Goal: Information Seeking & Learning: Compare options

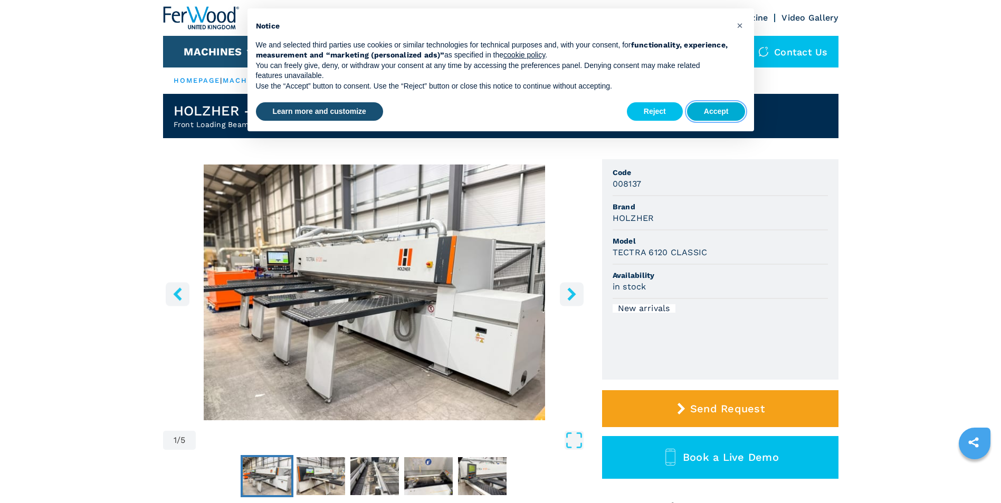
click at [706, 113] on button "Accept" at bounding box center [716, 111] width 59 height 19
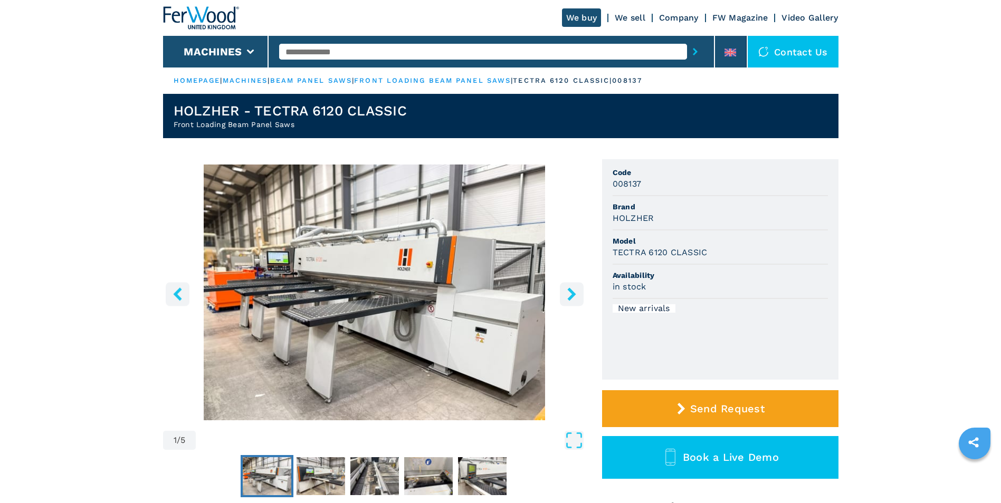
click at [572, 294] on icon "right-button" at bounding box center [571, 293] width 8 height 13
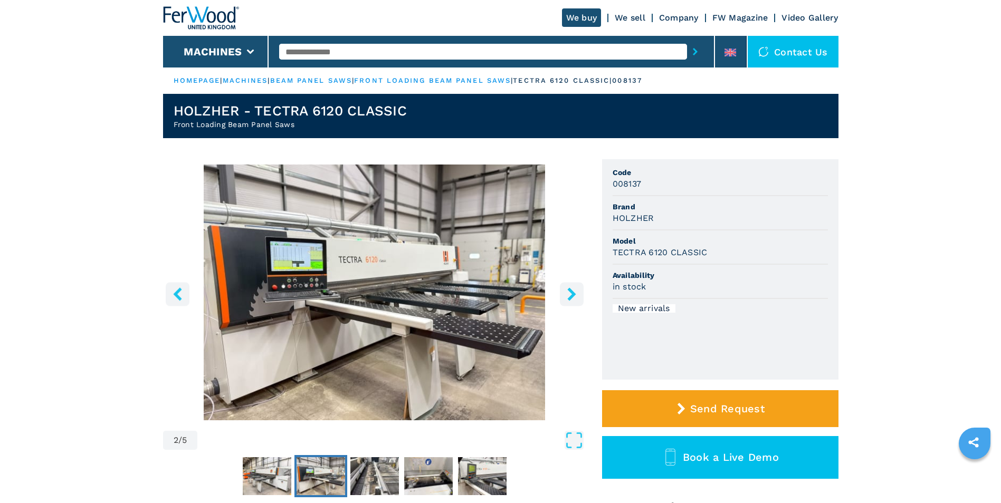
click at [572, 294] on icon "right-button" at bounding box center [571, 293] width 8 height 13
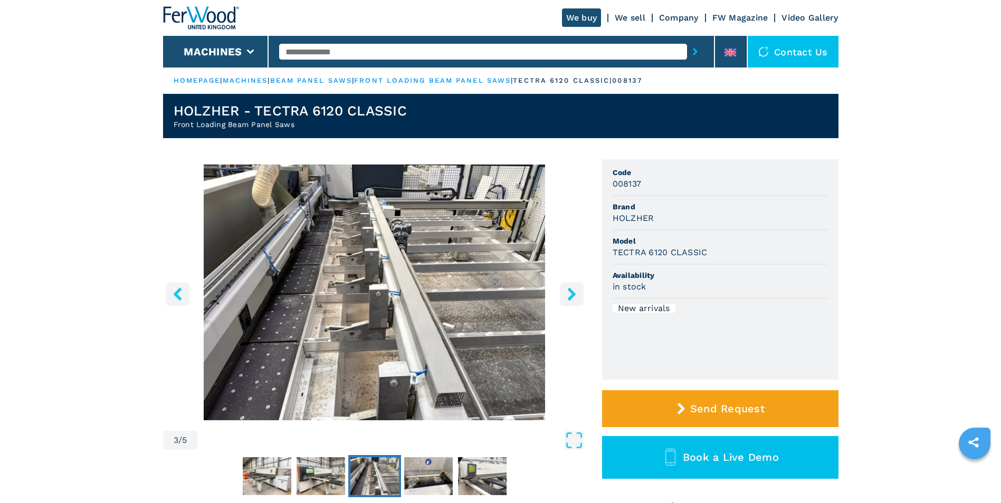
click at [572, 294] on icon "right-button" at bounding box center [571, 293] width 8 height 13
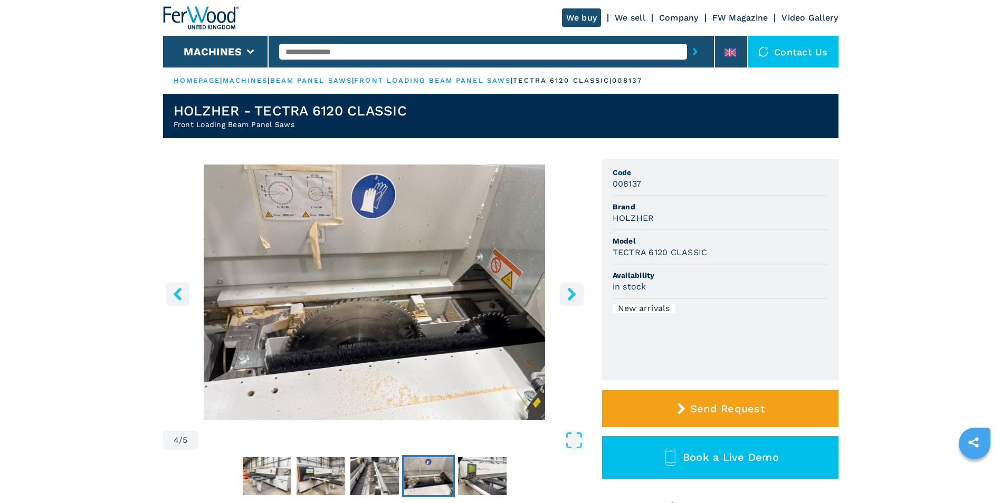
click at [572, 294] on icon "right-button" at bounding box center [571, 293] width 8 height 13
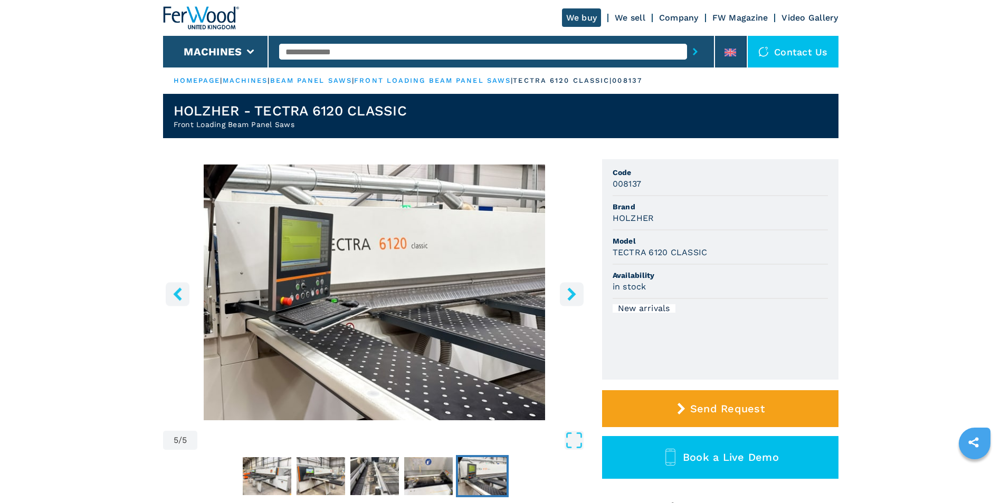
click at [572, 294] on icon "right-button" at bounding box center [571, 293] width 8 height 13
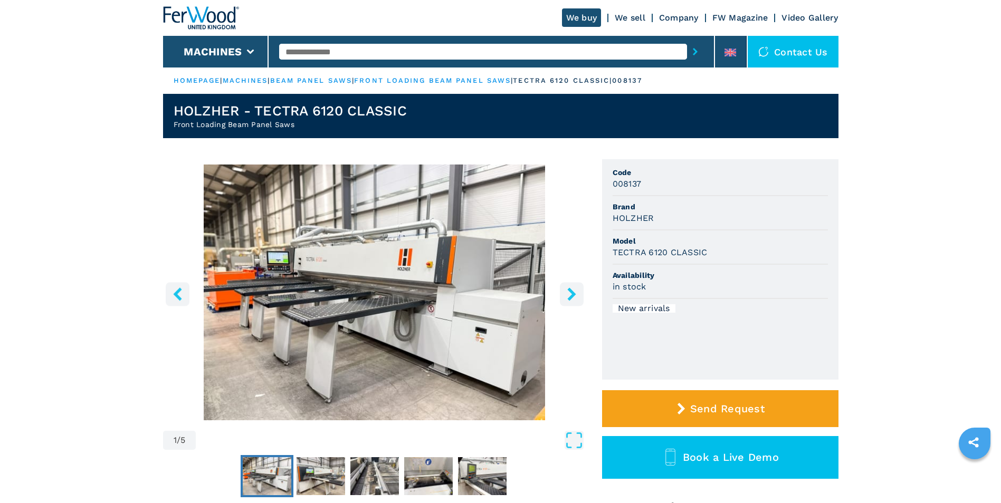
click at [572, 294] on icon "right-button" at bounding box center [571, 293] width 8 height 13
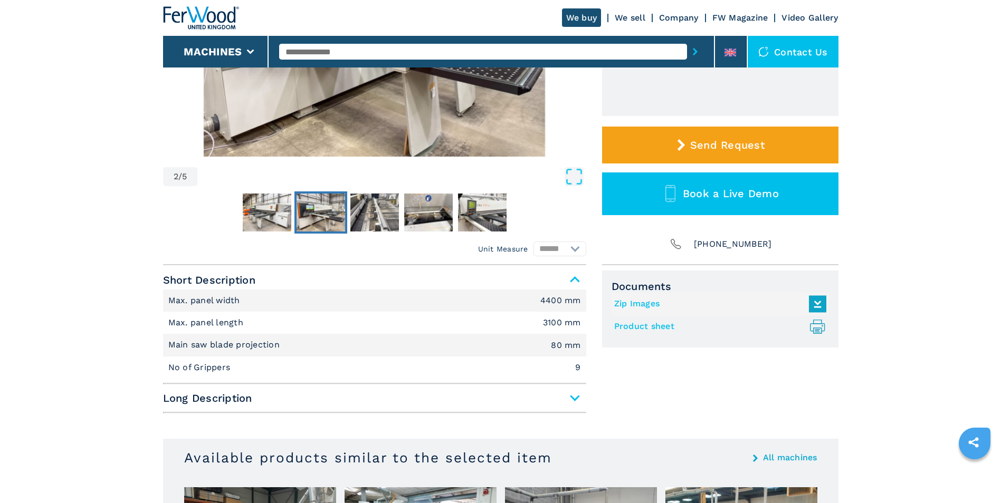
scroll to position [369, 0]
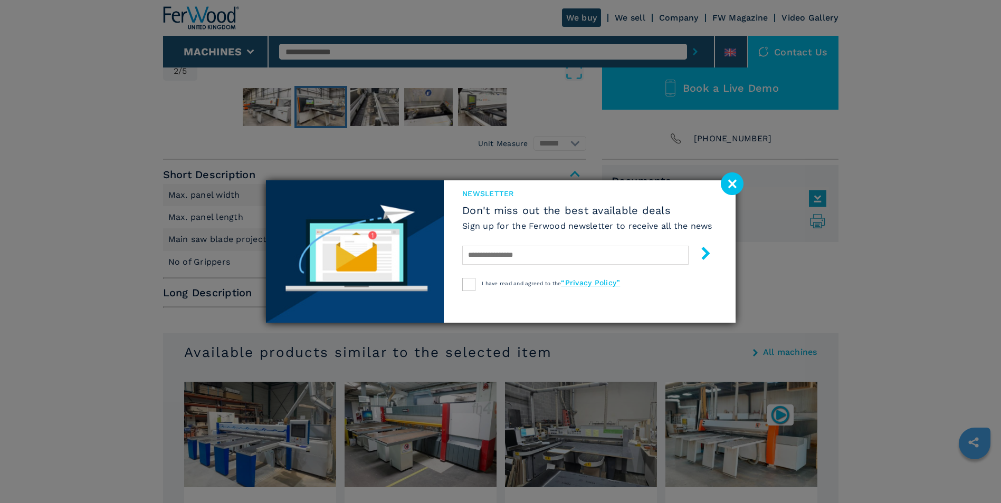
click at [722, 176] on image at bounding box center [732, 183] width 23 height 23
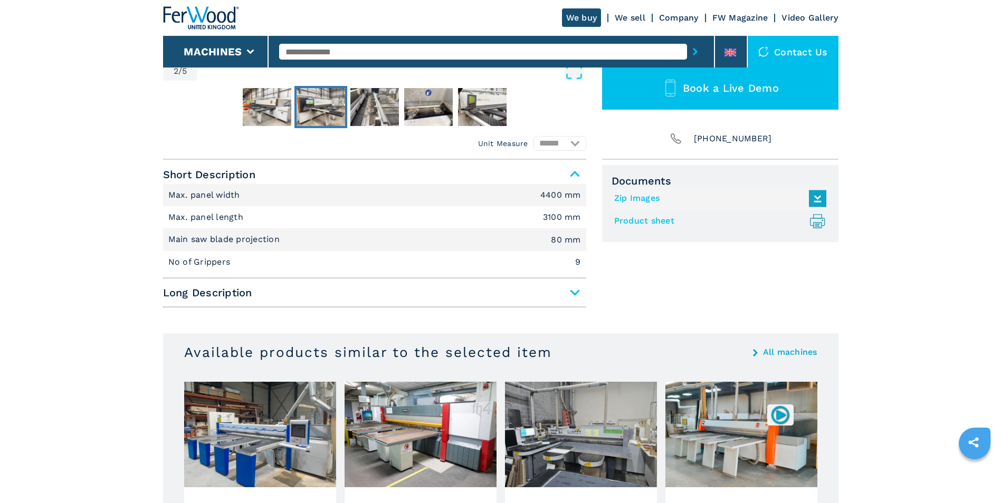
click at [488, 261] on li "No of Grippers 9" at bounding box center [374, 262] width 423 height 22
click at [487, 272] on li "No of Grippers 9" at bounding box center [374, 262] width 423 height 22
click at [496, 289] on span "Long Description" at bounding box center [374, 292] width 423 height 19
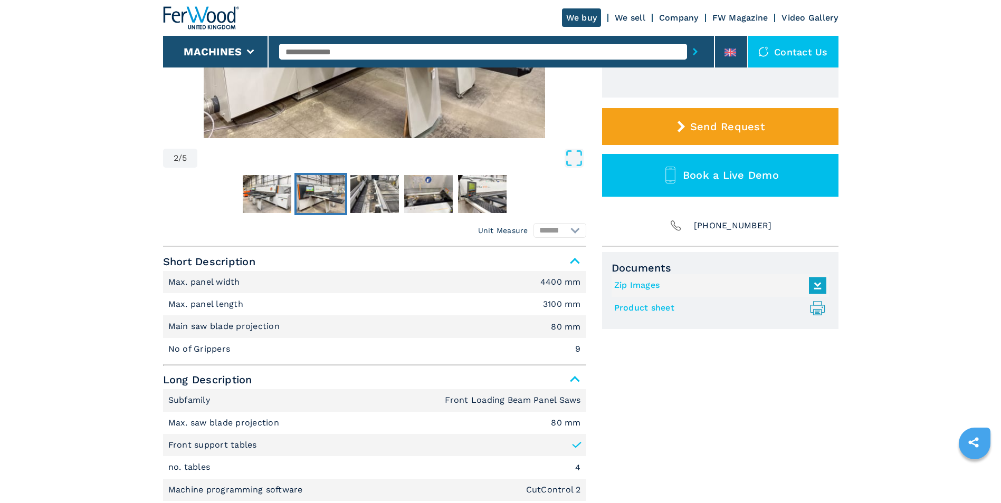
scroll to position [105, 0]
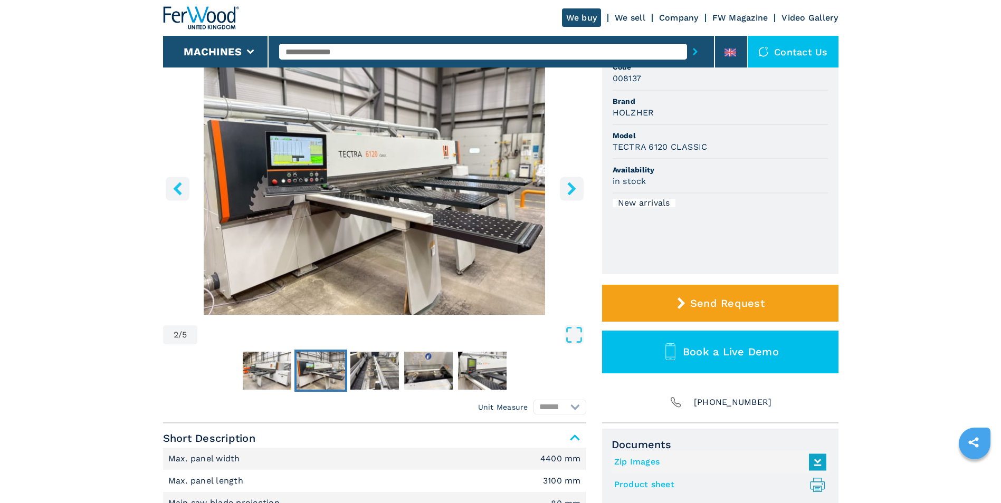
click at [577, 186] on icon "right-button" at bounding box center [571, 188] width 13 height 13
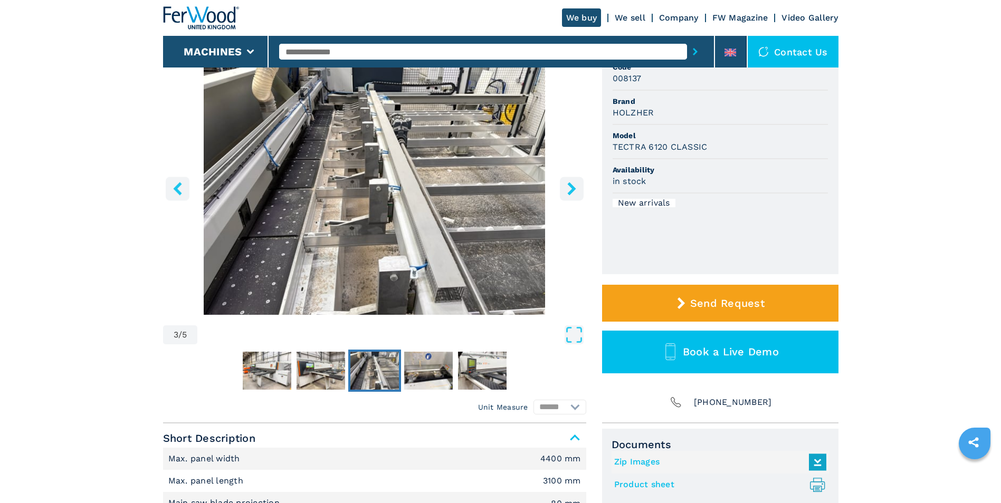
click at [577, 186] on icon "right-button" at bounding box center [571, 188] width 13 height 13
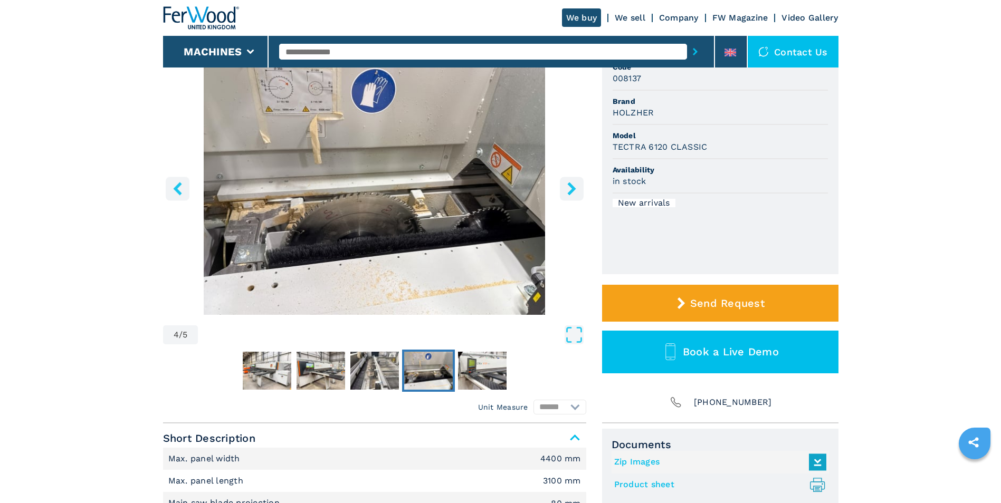
click at [577, 186] on icon "right-button" at bounding box center [571, 188] width 13 height 13
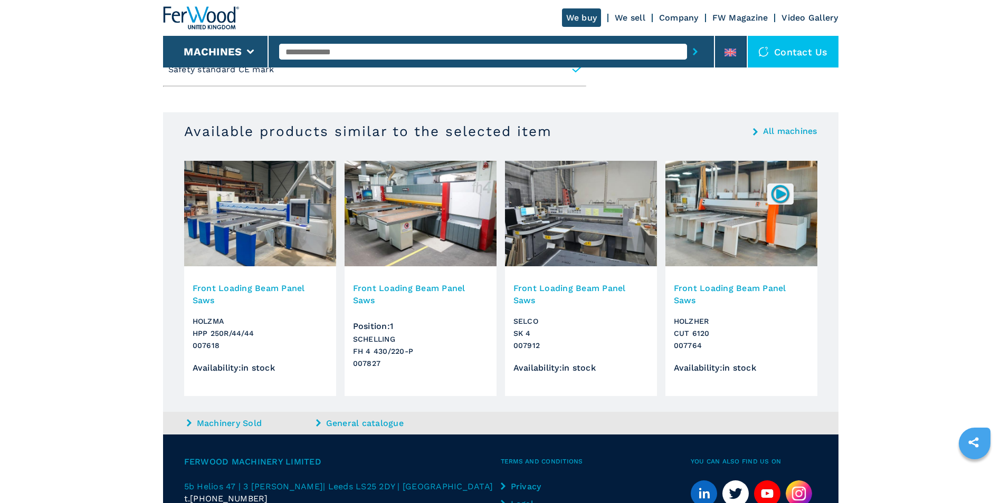
scroll to position [738, 0]
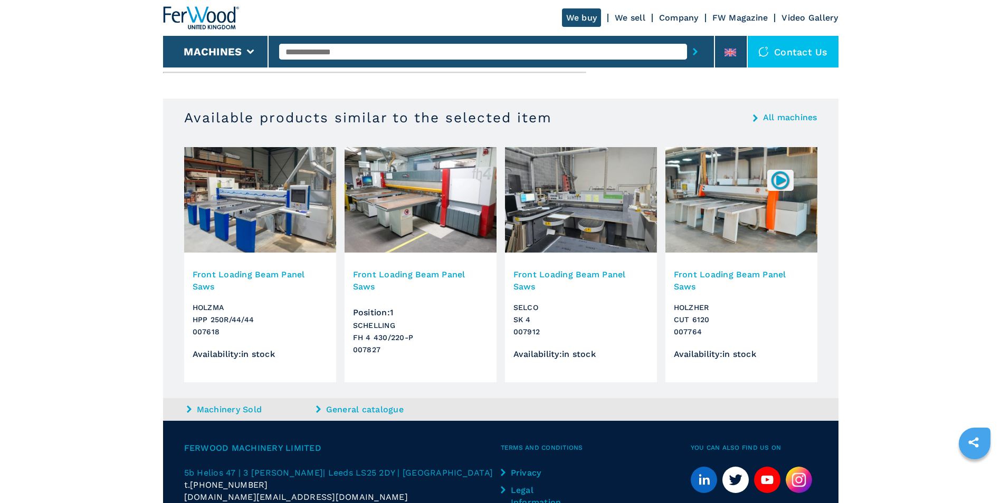
click at [757, 289] on h3 "Front Loading Beam Panel Saws" at bounding box center [741, 280] width 135 height 24
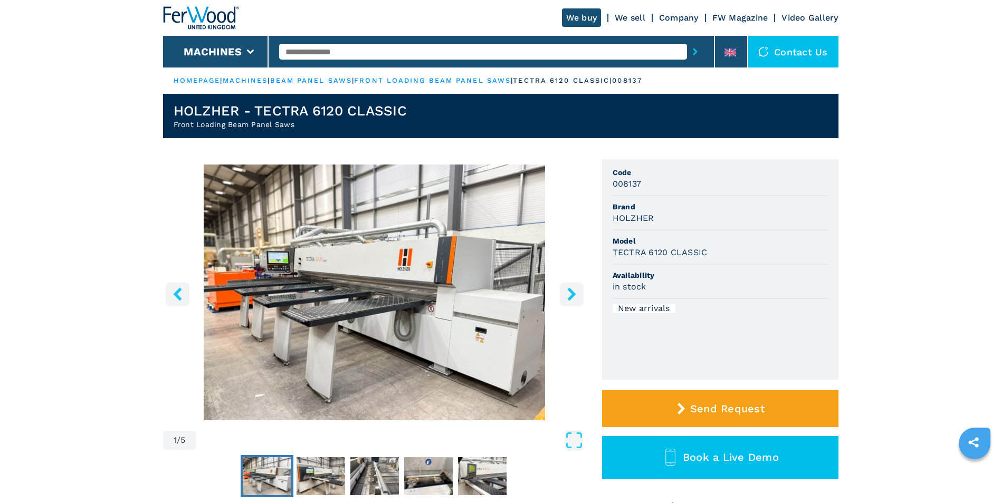
scroll to position [53, 0]
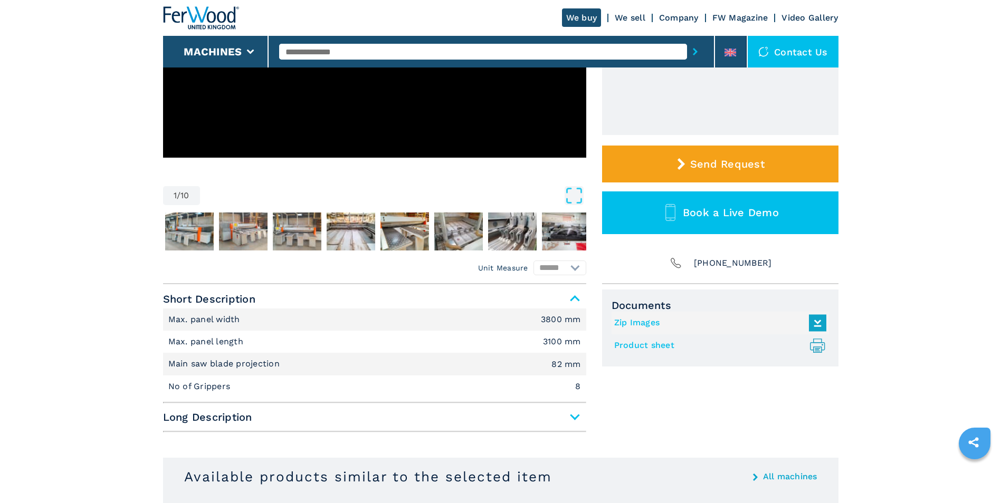
scroll to position [264, 0]
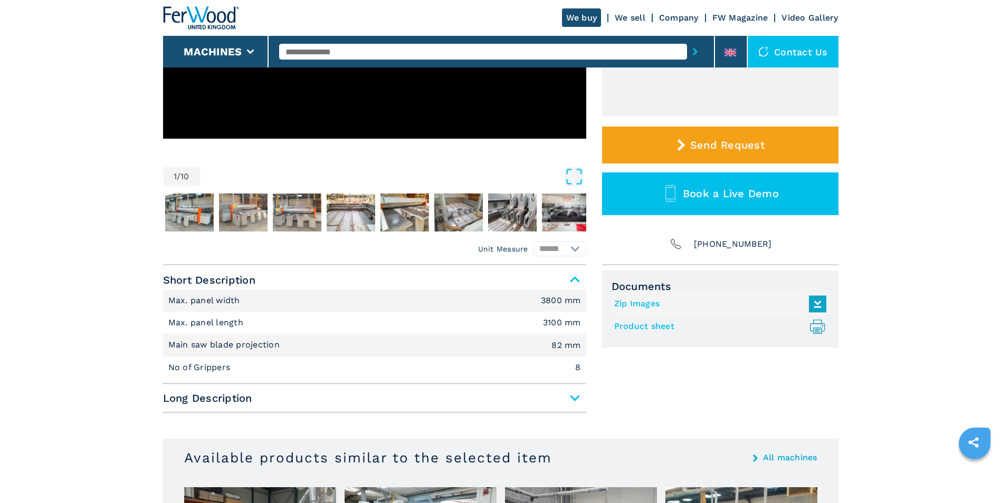
click at [555, 391] on span "Long Description" at bounding box center [374, 398] width 423 height 19
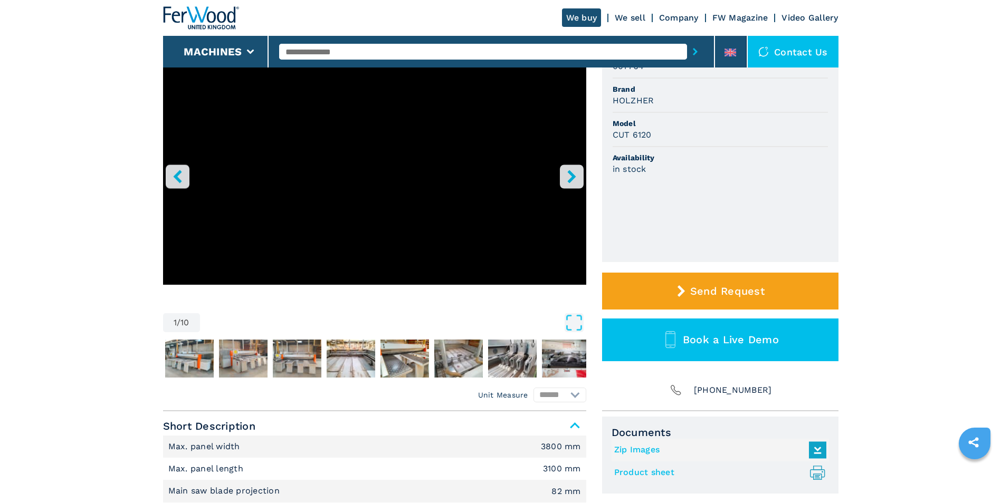
scroll to position [0, 0]
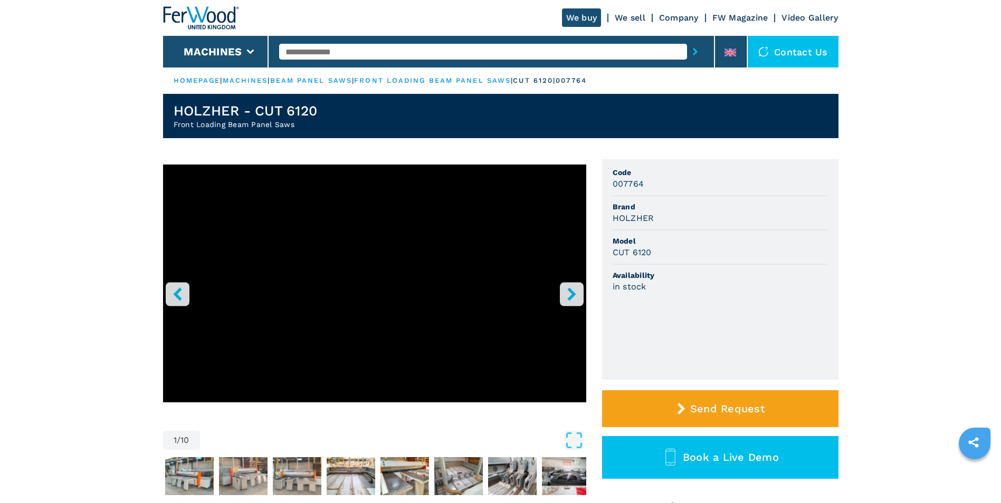
click at [340, 79] on link "beam panel saws" at bounding box center [311, 80] width 82 height 8
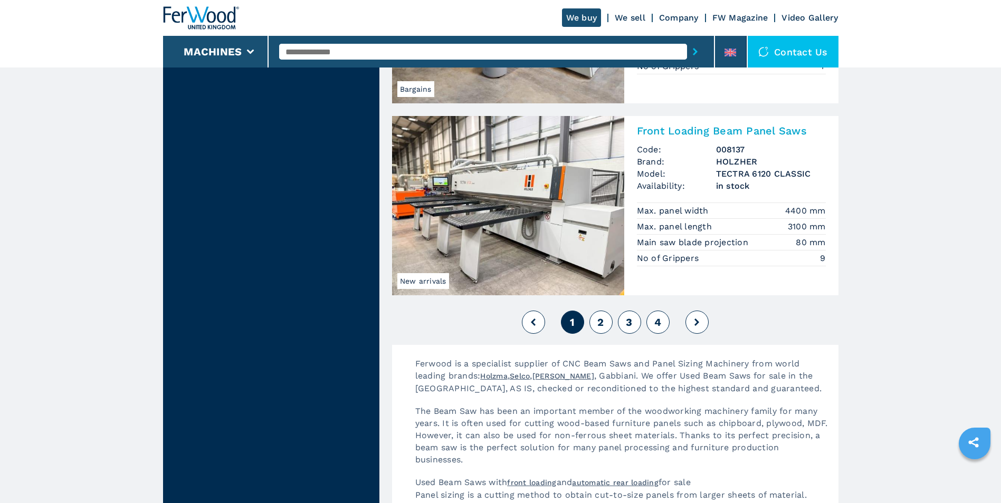
scroll to position [2374, 0]
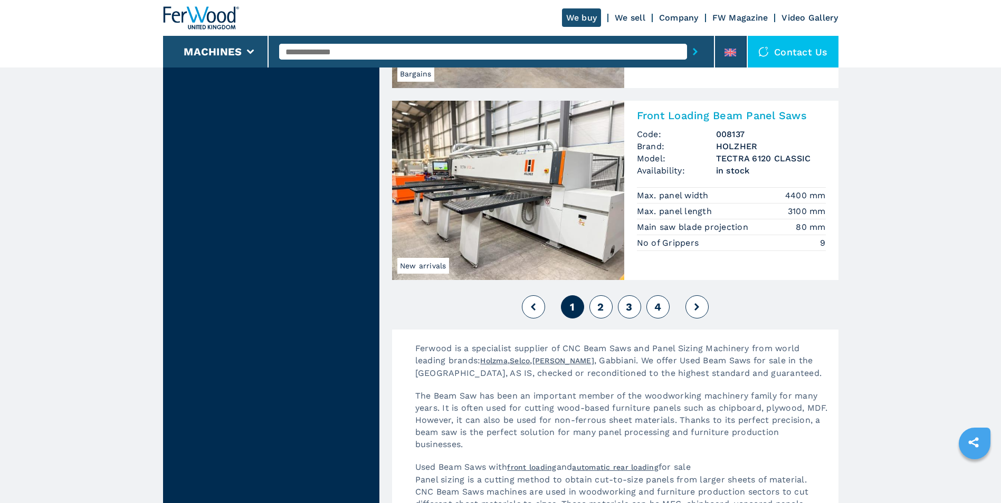
click at [599, 310] on span "2" at bounding box center [600, 307] width 6 height 13
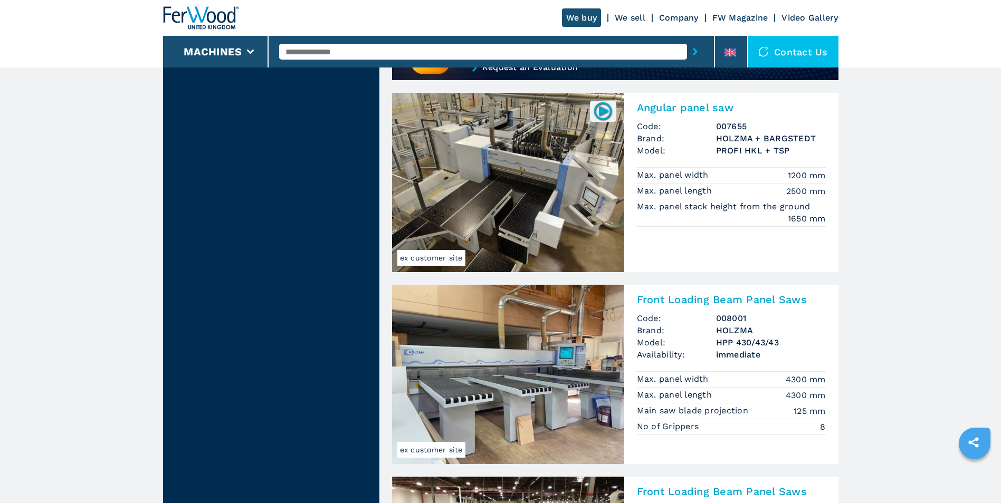
scroll to position [1002, 0]
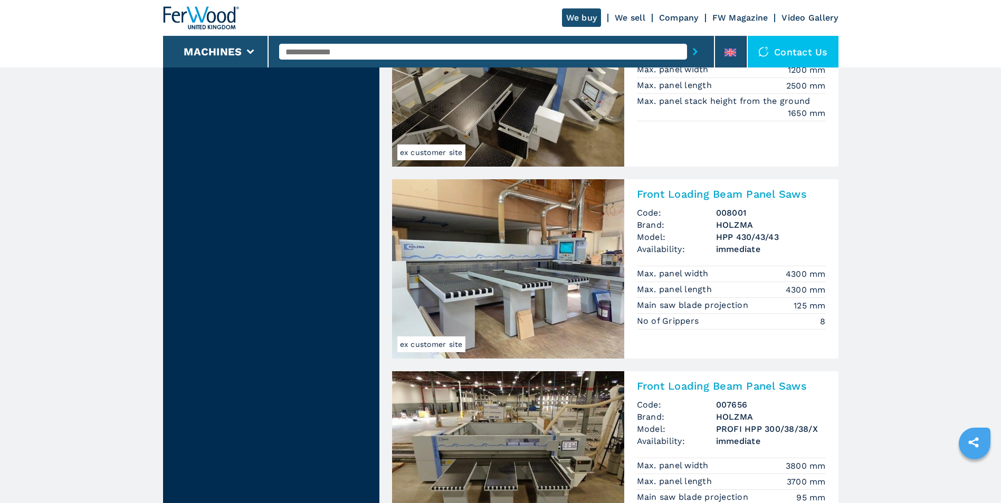
click at [574, 277] on img at bounding box center [508, 268] width 232 height 179
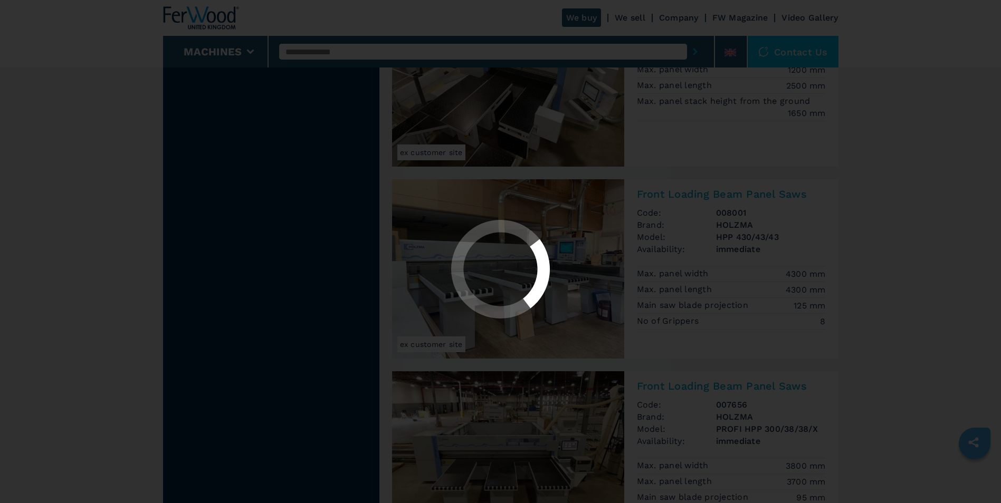
scroll to position [0, 0]
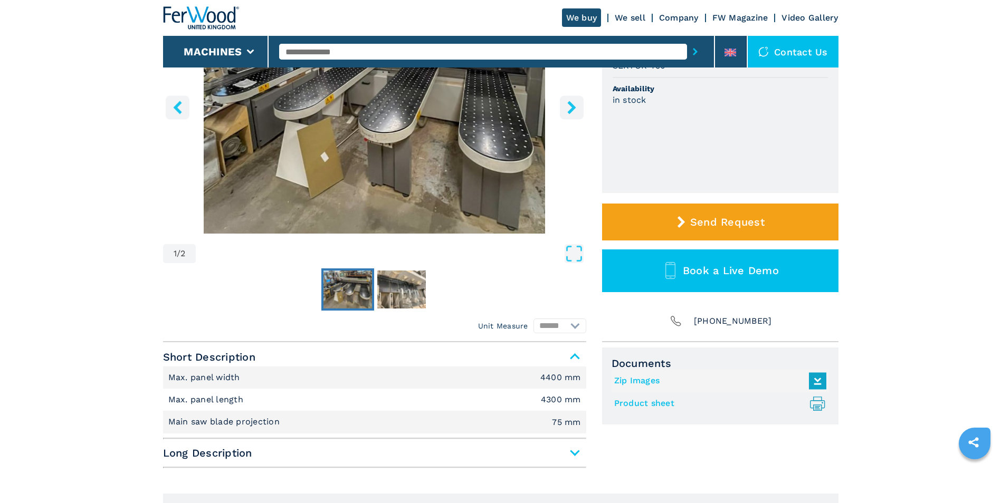
scroll to position [211, 0]
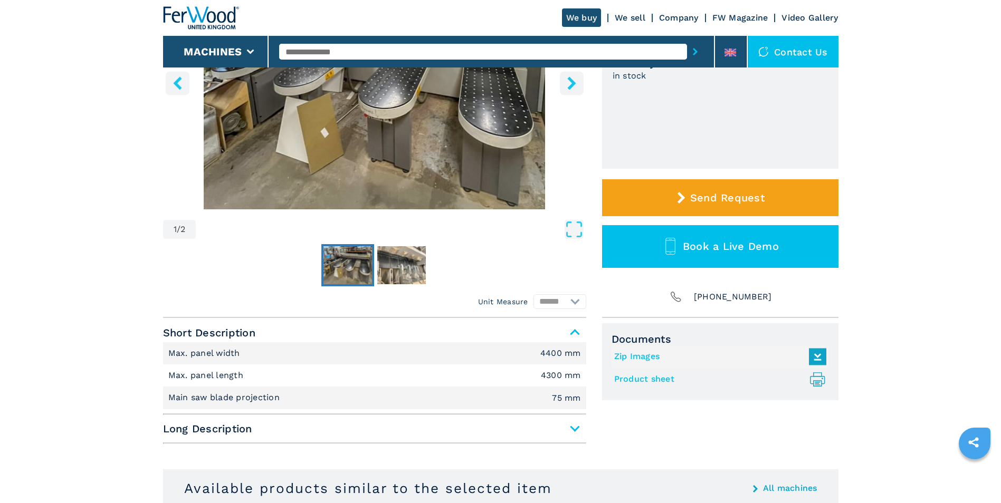
click at [497, 420] on span "Long Description" at bounding box center [374, 428] width 423 height 19
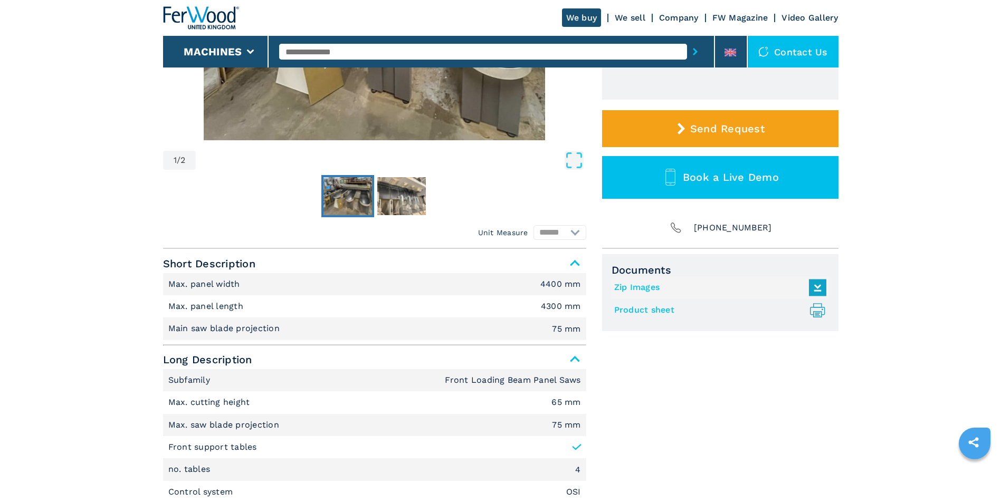
scroll to position [264, 0]
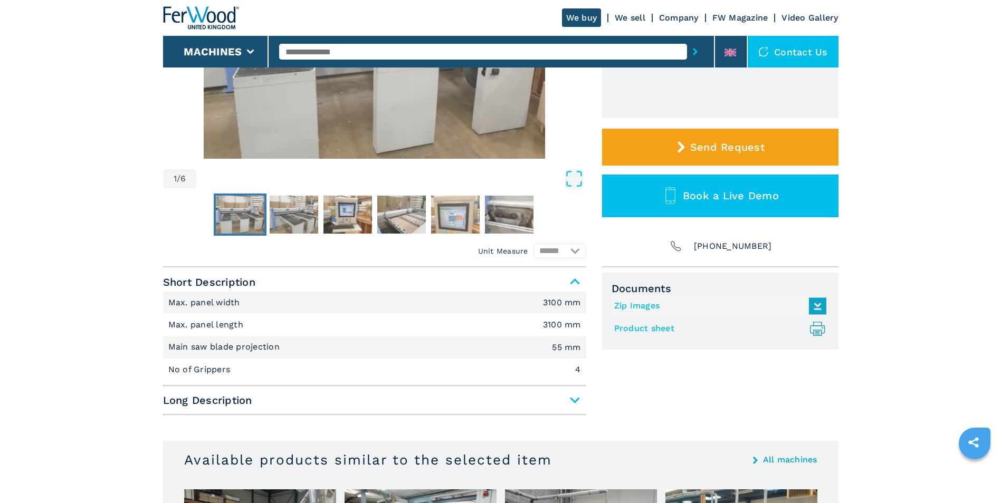
scroll to position [264, 0]
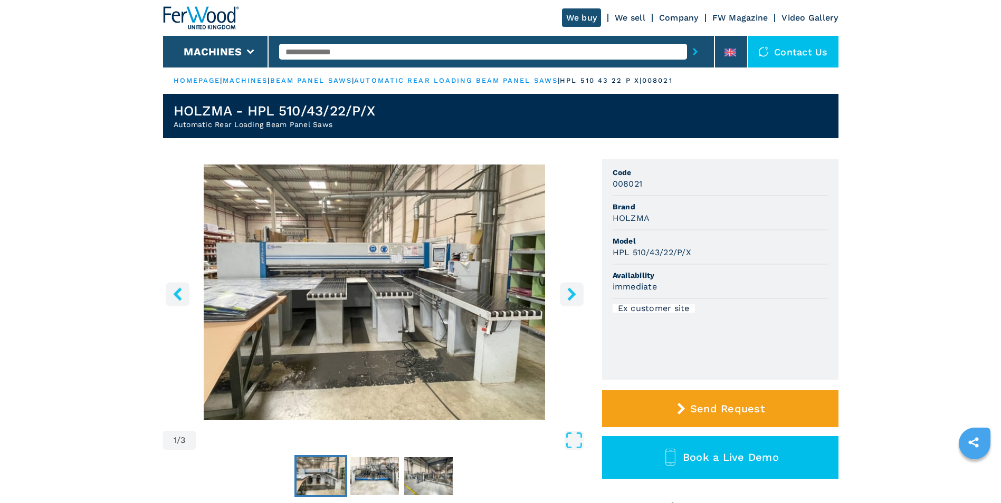
click at [569, 299] on icon "right-button" at bounding box center [571, 293] width 8 height 13
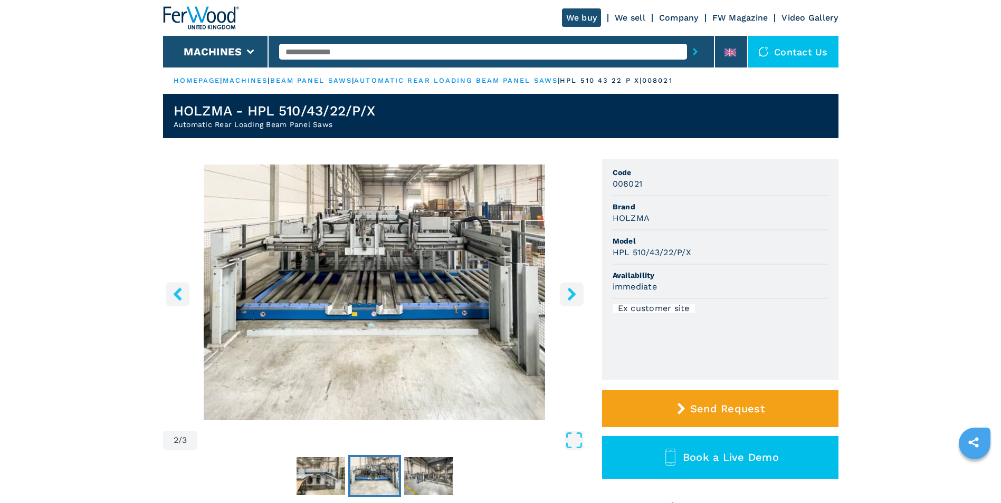
click at [569, 299] on icon "right-button" at bounding box center [571, 293] width 8 height 13
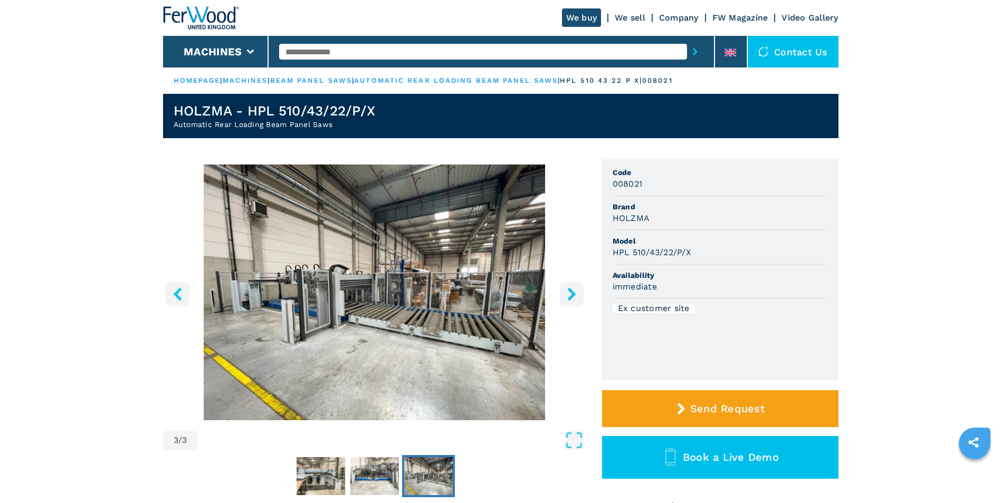
click at [569, 299] on icon "right-button" at bounding box center [571, 293] width 8 height 13
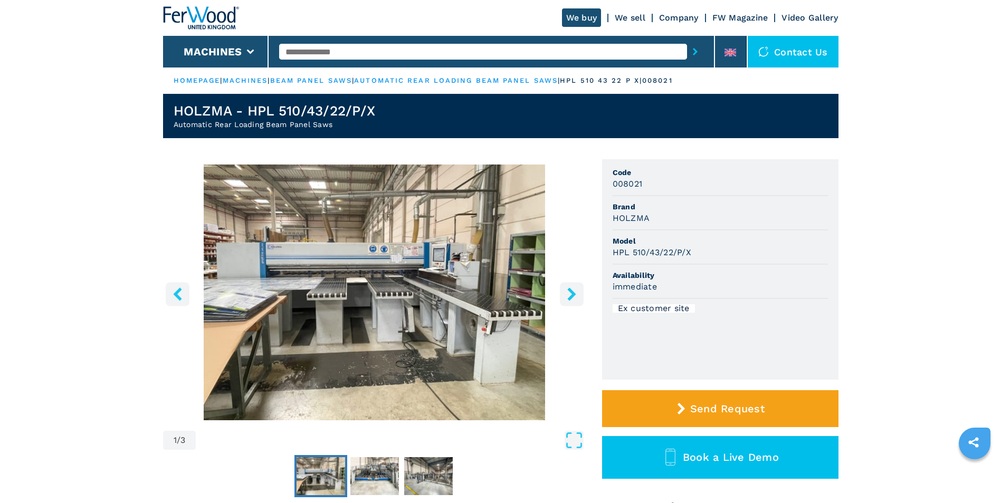
click at [569, 299] on icon "right-button" at bounding box center [571, 293] width 8 height 13
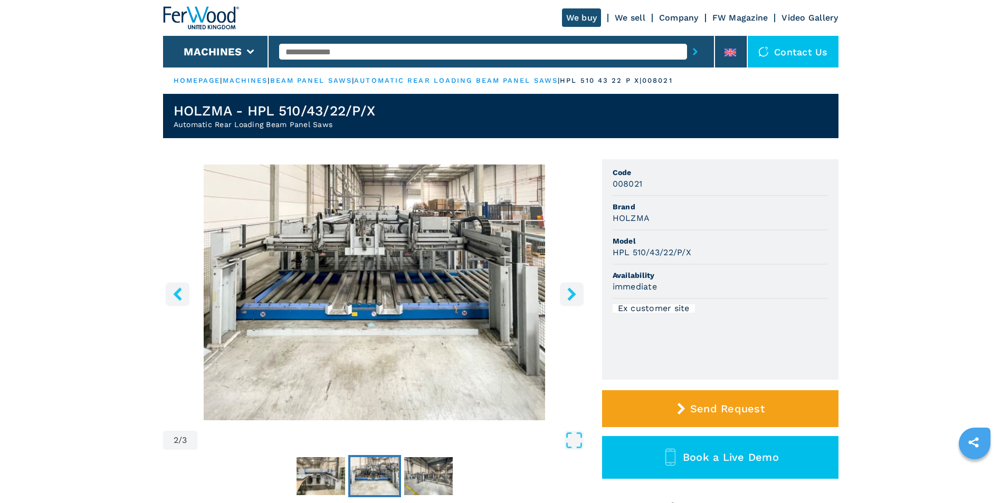
click at [569, 299] on icon "right-button" at bounding box center [571, 293] width 8 height 13
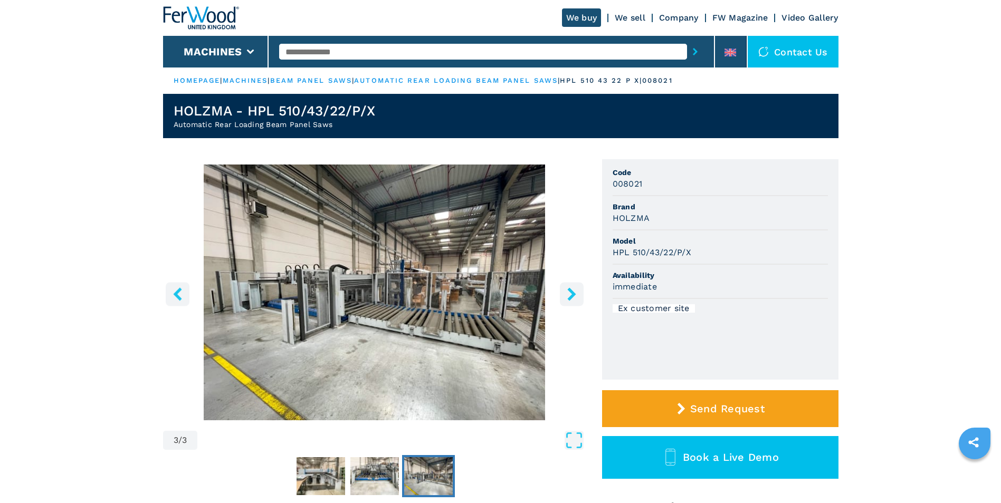
click at [569, 299] on icon "right-button" at bounding box center [571, 293] width 8 height 13
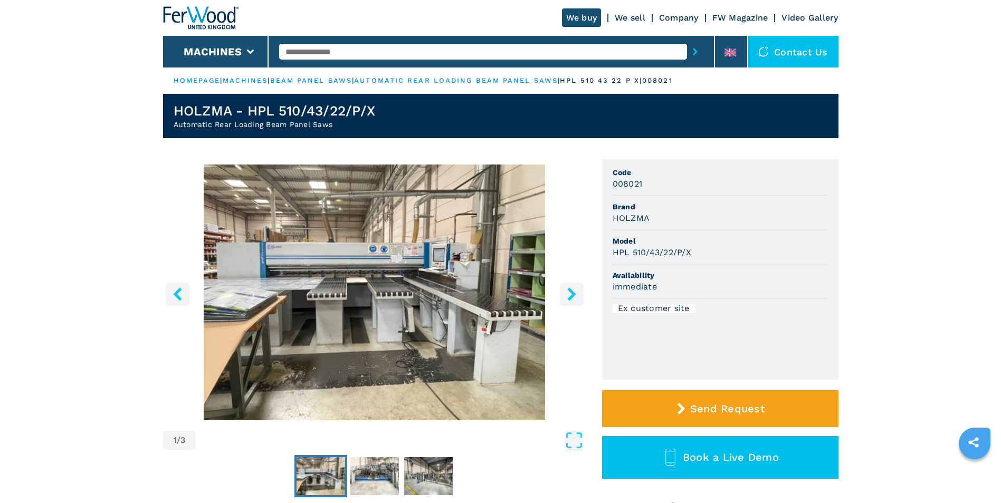
click at [569, 299] on icon "right-button" at bounding box center [571, 293] width 8 height 13
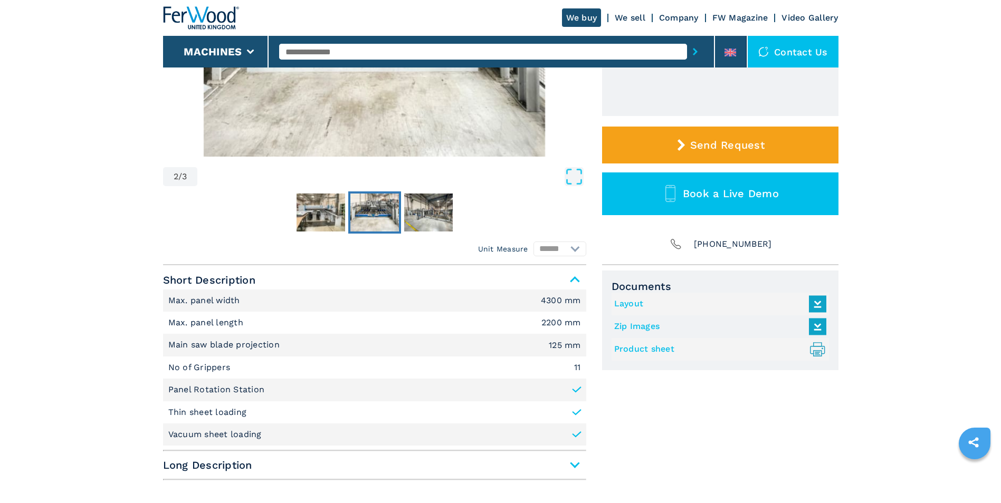
scroll to position [158, 0]
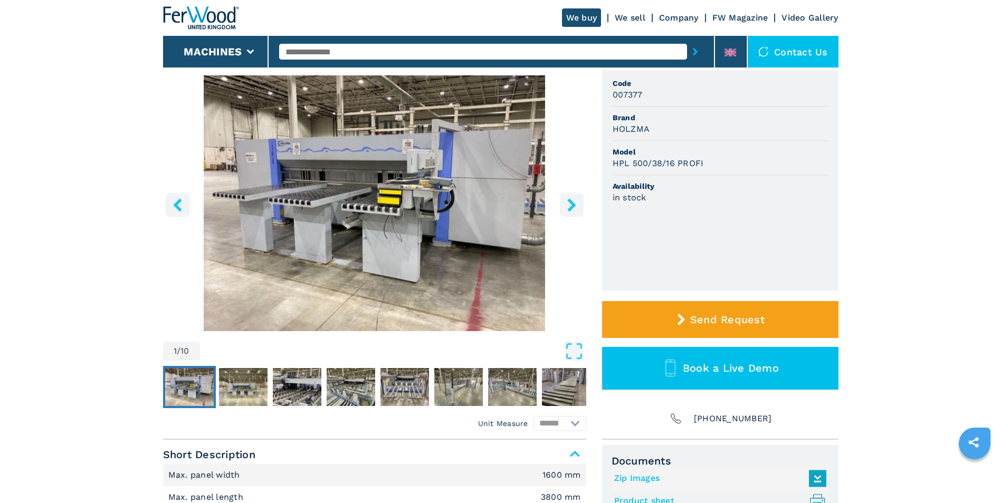
scroll to position [53, 0]
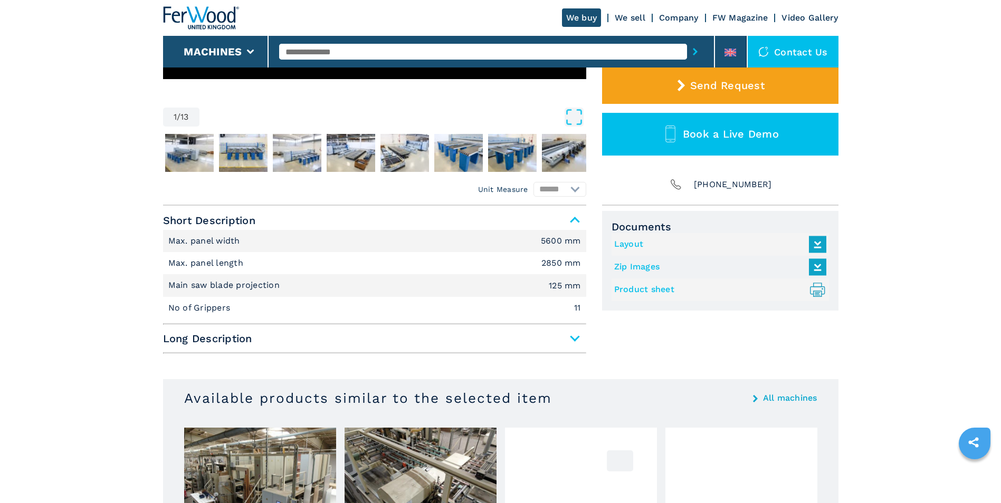
scroll to position [369, 0]
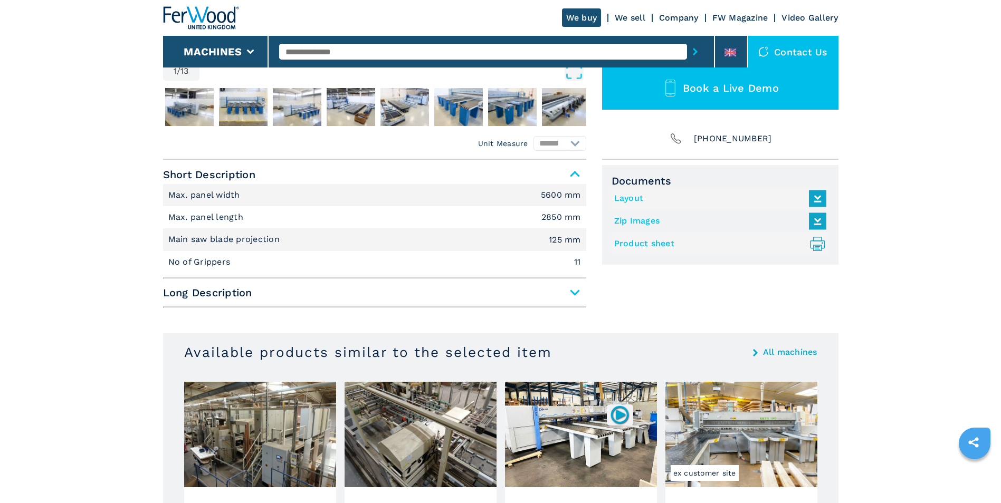
click at [481, 302] on span "Long Description" at bounding box center [374, 292] width 423 height 19
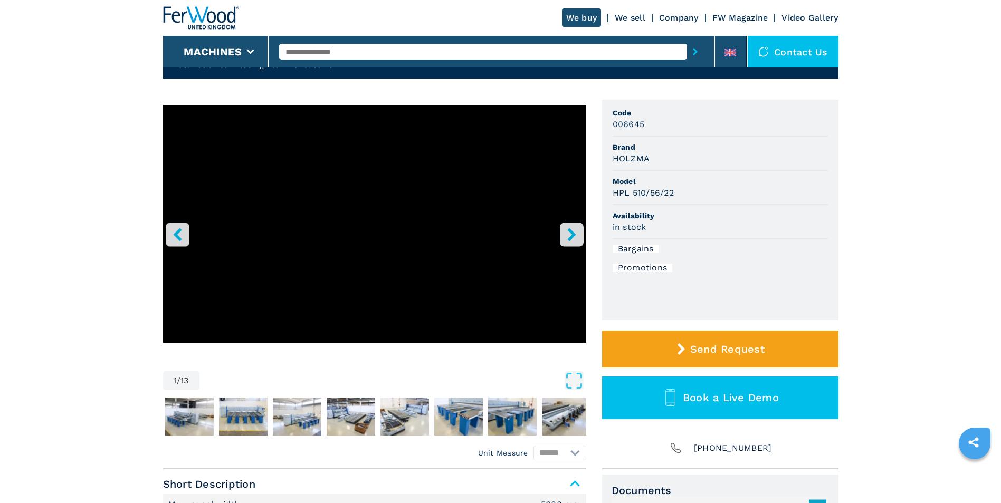
scroll to position [53, 0]
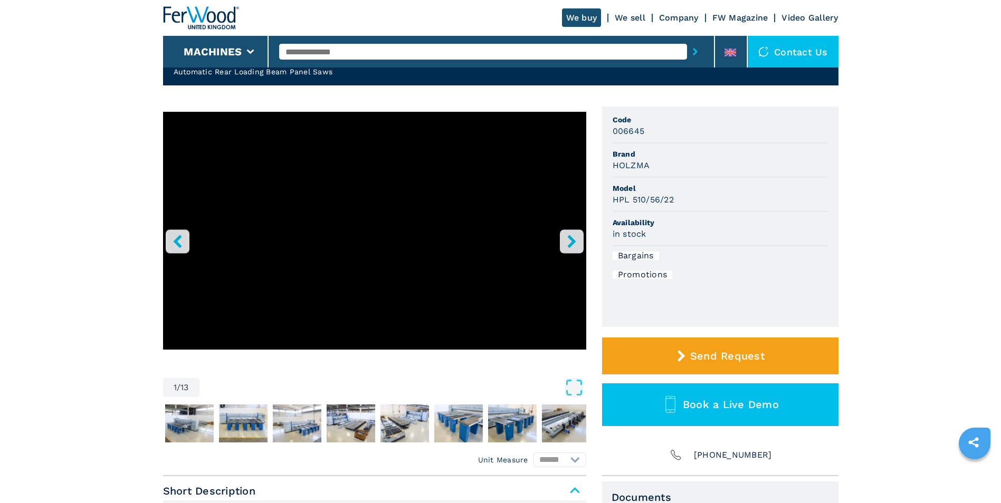
click at [574, 247] on icon "right-button" at bounding box center [571, 241] width 13 height 13
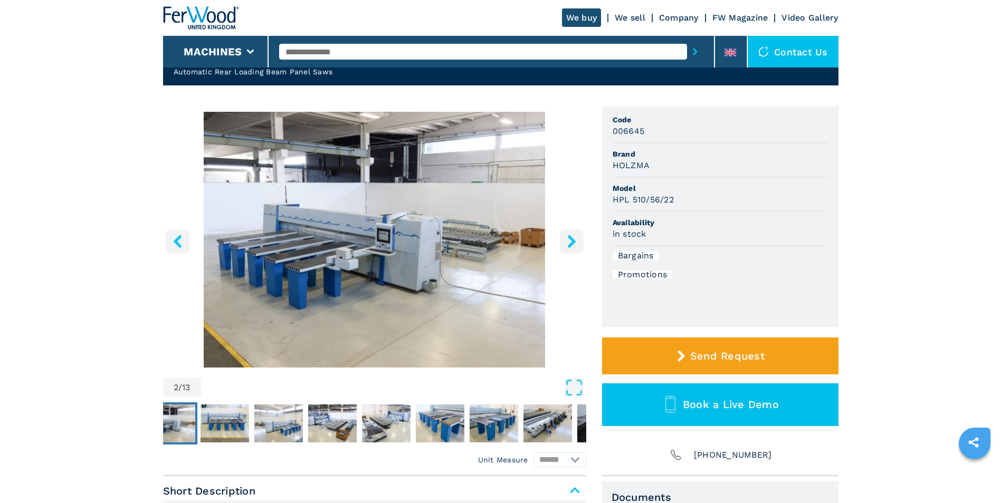
click at [574, 247] on icon "right-button" at bounding box center [571, 241] width 13 height 13
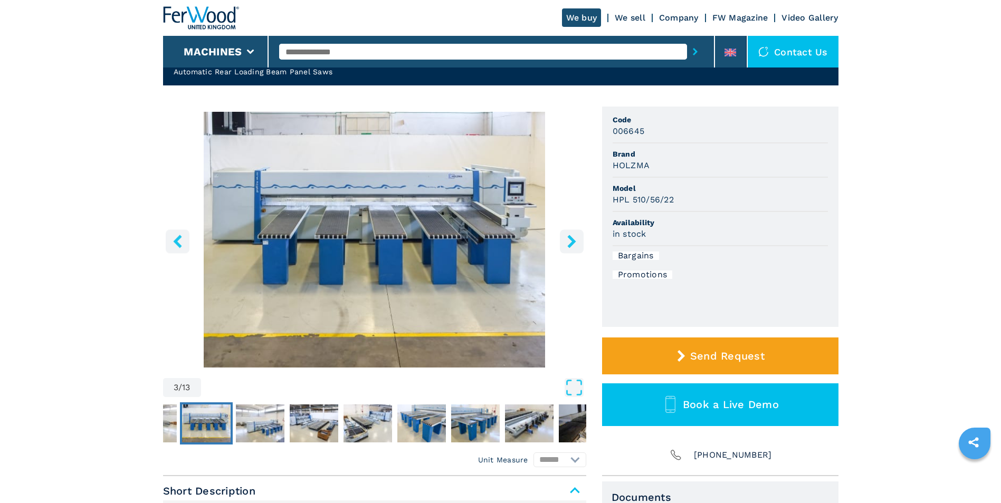
click at [574, 247] on icon "right-button" at bounding box center [571, 241] width 13 height 13
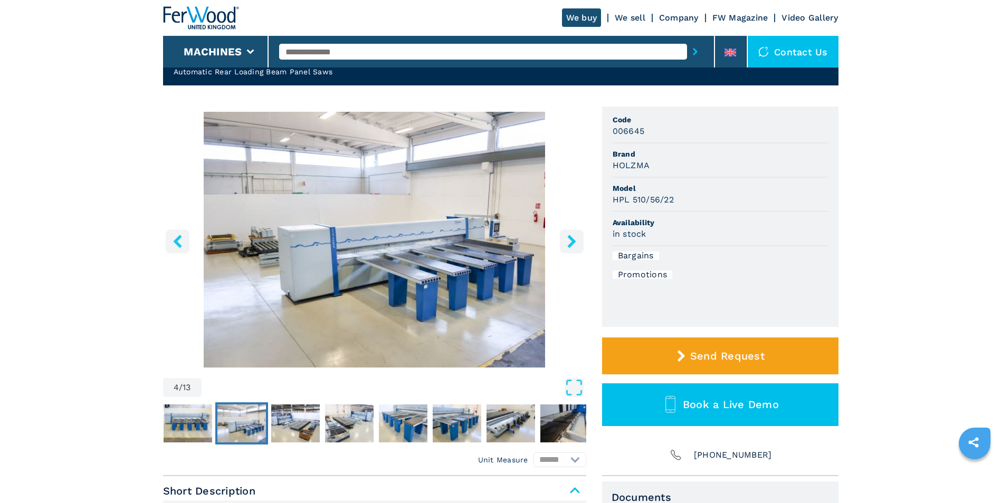
click at [574, 247] on icon "right-button" at bounding box center [571, 241] width 13 height 13
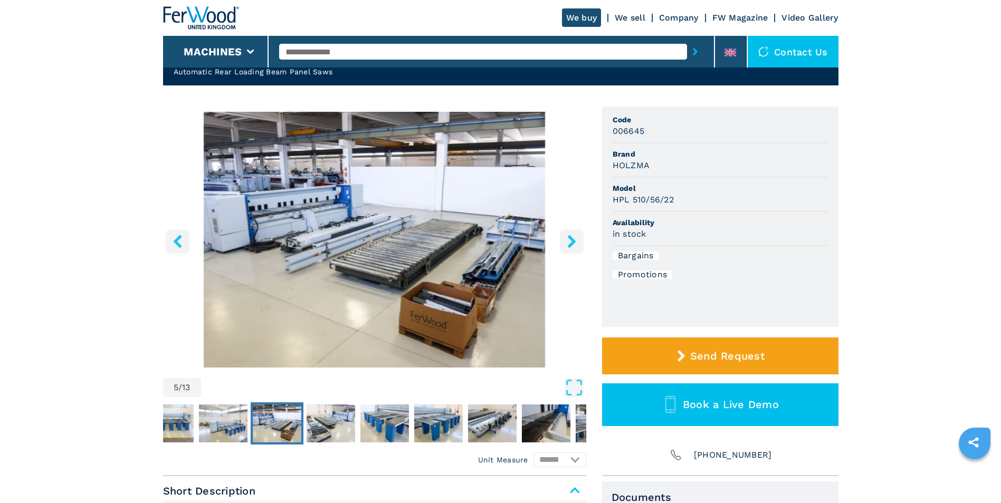
click at [574, 247] on icon "right-button" at bounding box center [571, 241] width 13 height 13
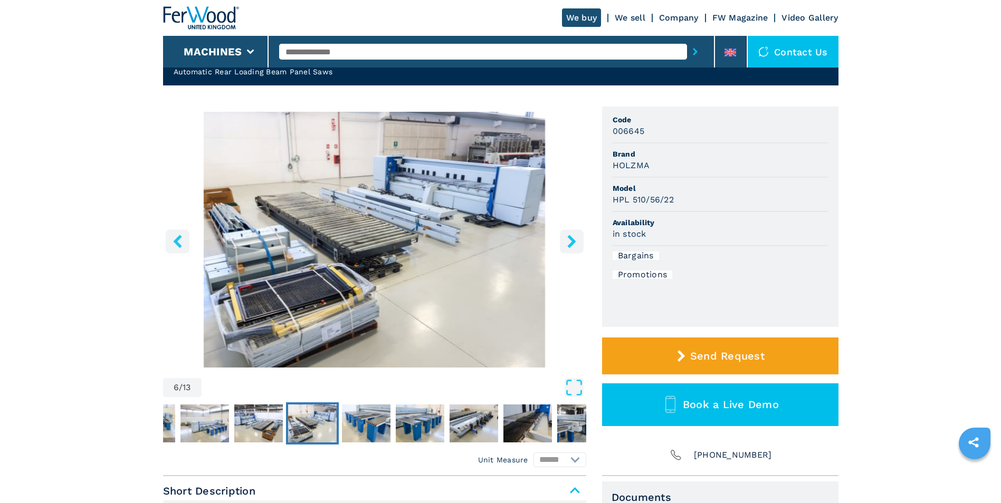
click at [574, 247] on icon "right-button" at bounding box center [571, 241] width 13 height 13
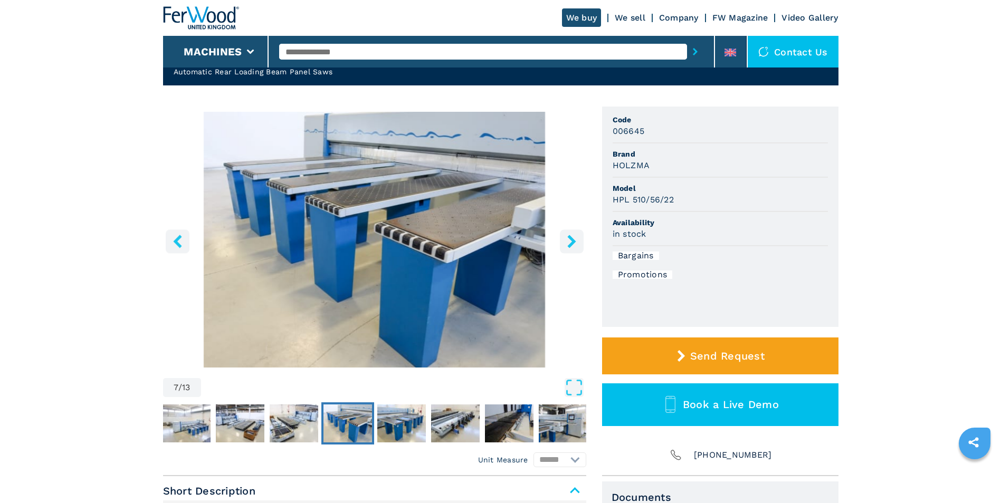
click at [574, 247] on icon "right-button" at bounding box center [571, 241] width 13 height 13
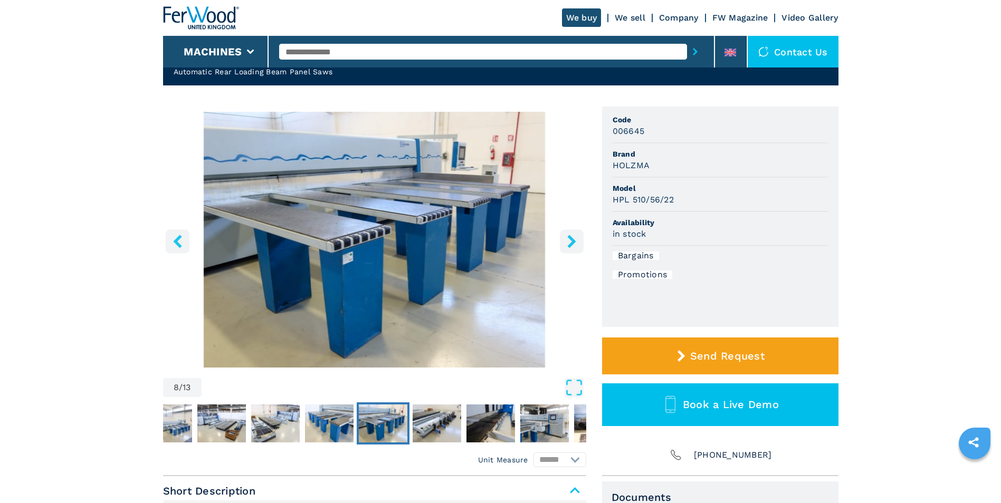
click at [574, 247] on icon "right-button" at bounding box center [571, 241] width 13 height 13
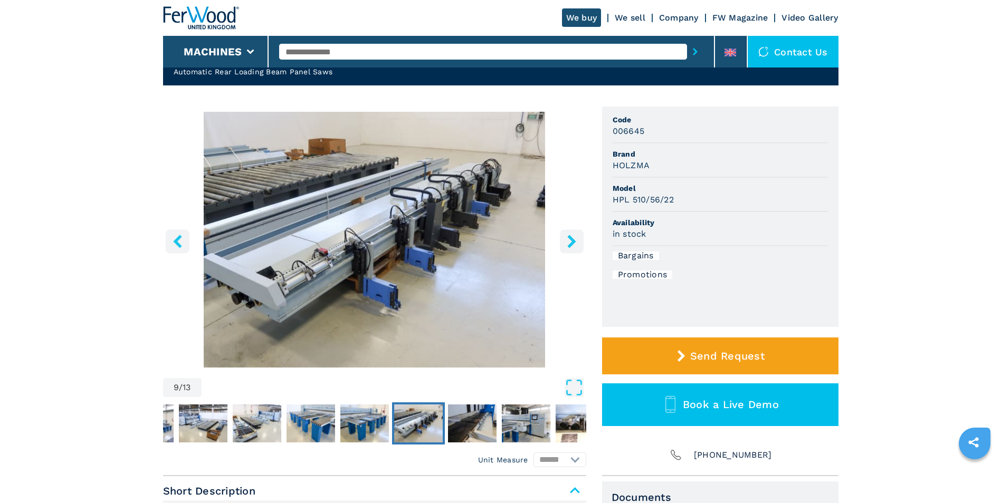
click at [574, 247] on icon "right-button" at bounding box center [571, 241] width 13 height 13
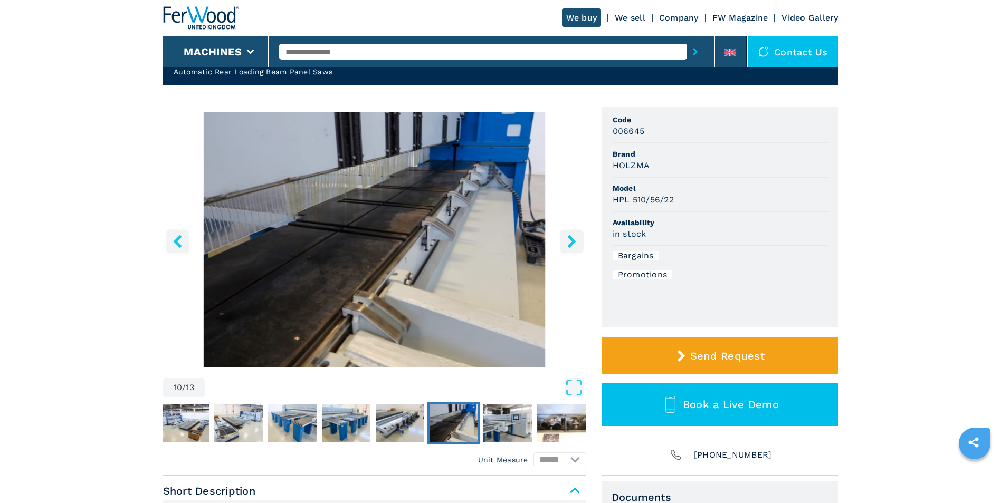
click at [574, 247] on icon "right-button" at bounding box center [571, 241] width 13 height 13
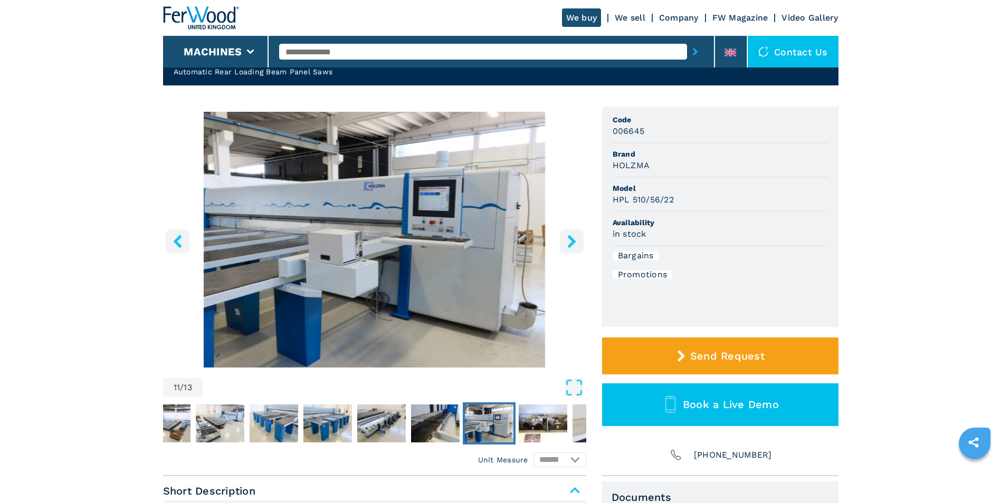
click at [574, 247] on icon "right-button" at bounding box center [571, 241] width 13 height 13
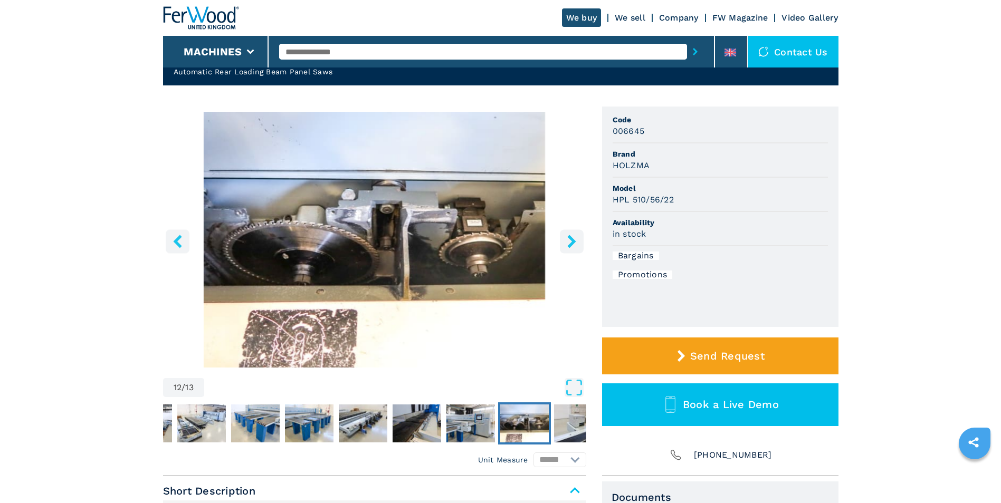
click at [574, 247] on icon "right-button" at bounding box center [571, 241] width 13 height 13
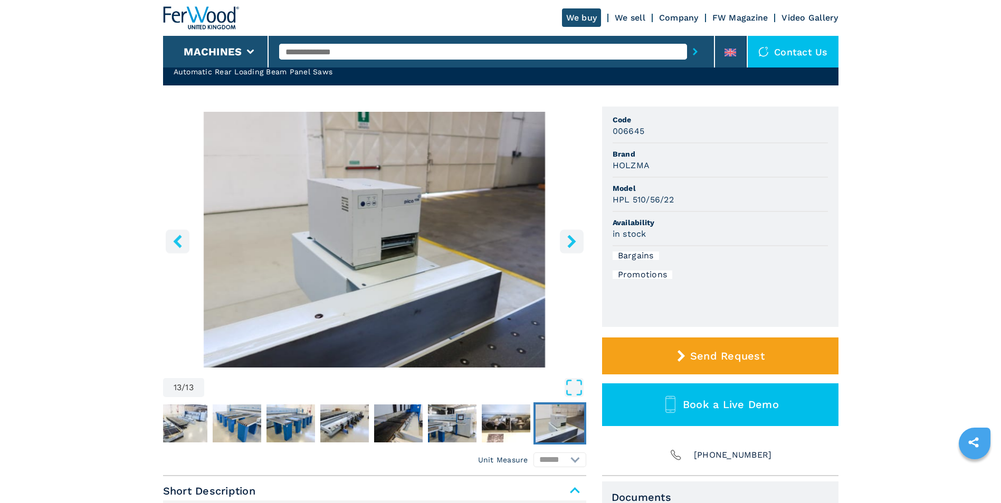
click at [574, 247] on icon "right-button" at bounding box center [571, 241] width 13 height 13
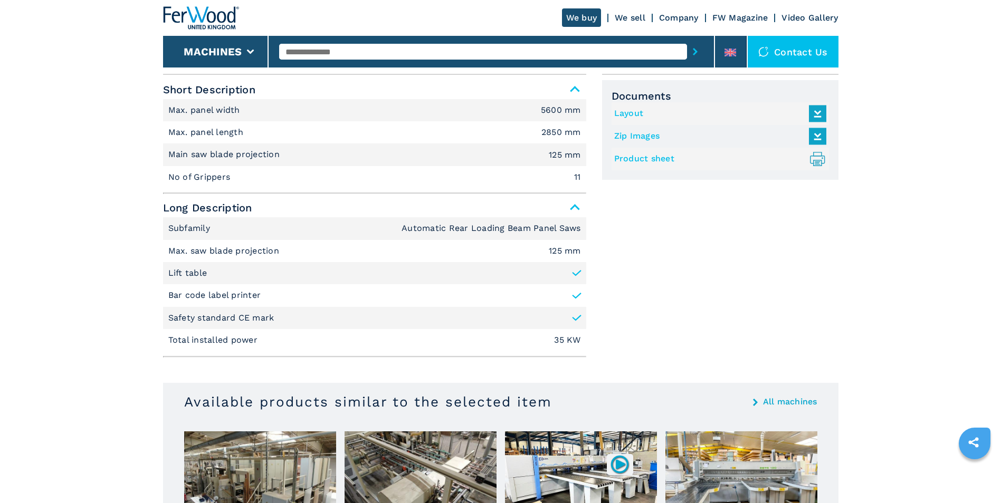
scroll to position [475, 0]
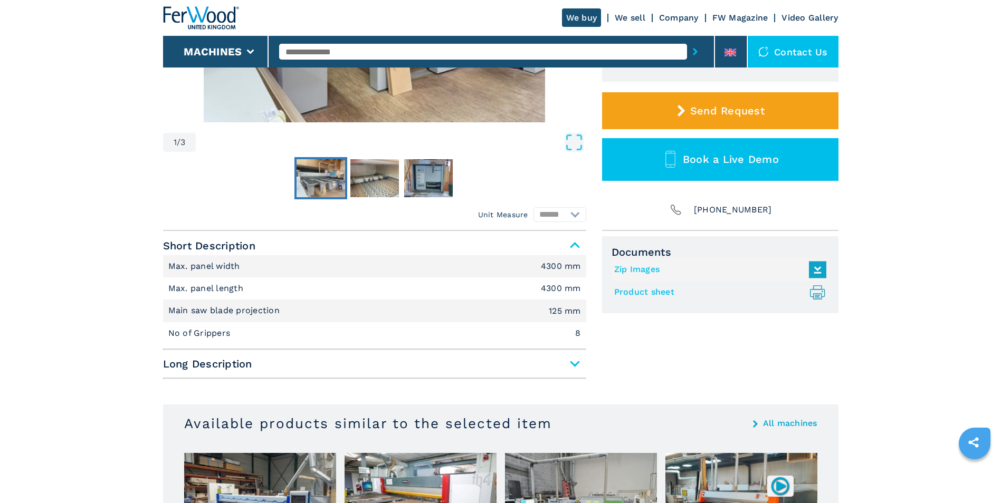
scroll to position [316, 0]
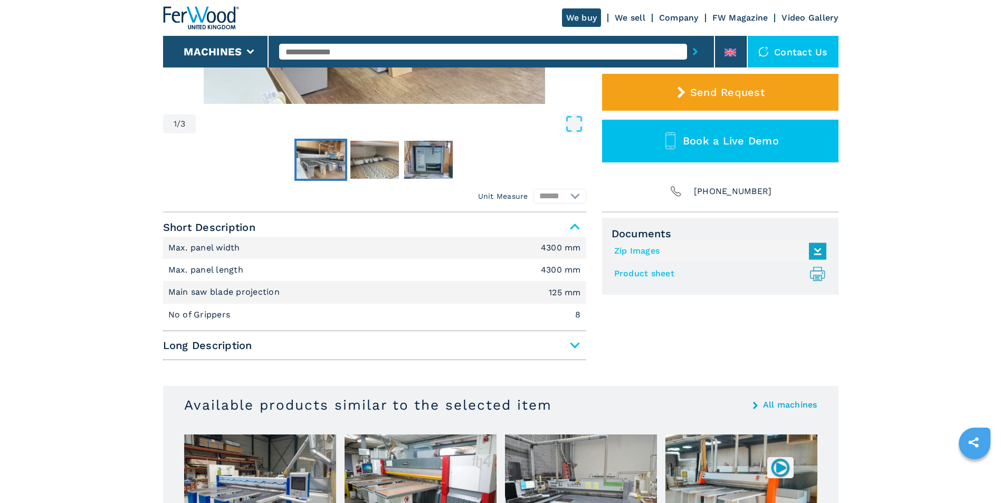
click at [550, 351] on span "Long Description" at bounding box center [374, 345] width 423 height 19
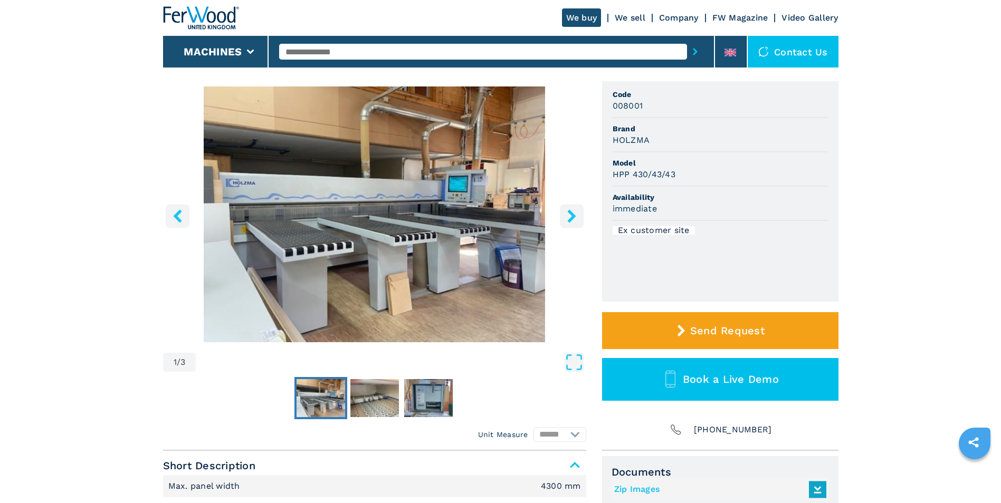
scroll to position [53, 0]
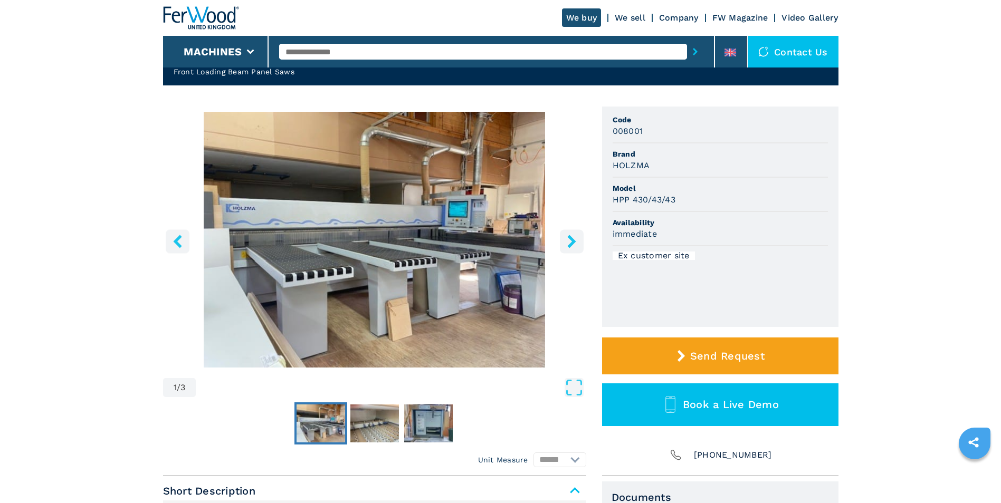
click at [578, 234] on button "right-button" at bounding box center [572, 241] width 24 height 24
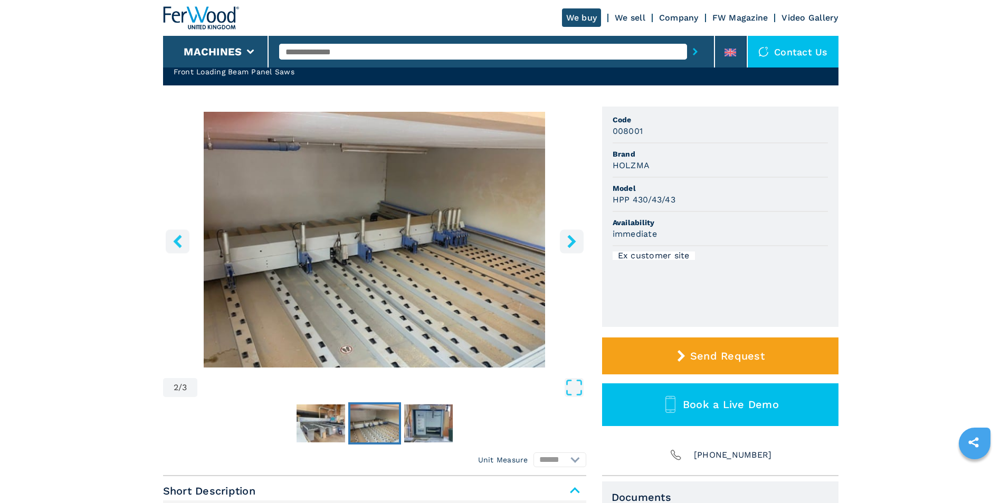
click at [578, 234] on button "right-button" at bounding box center [572, 241] width 24 height 24
click at [577, 244] on icon "right-button" at bounding box center [571, 241] width 13 height 13
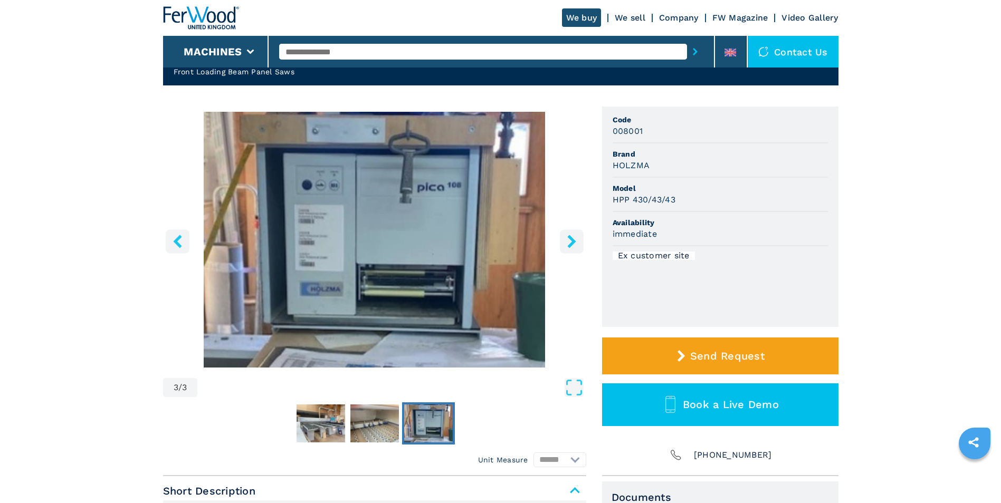
click at [577, 244] on icon "right-button" at bounding box center [571, 241] width 13 height 13
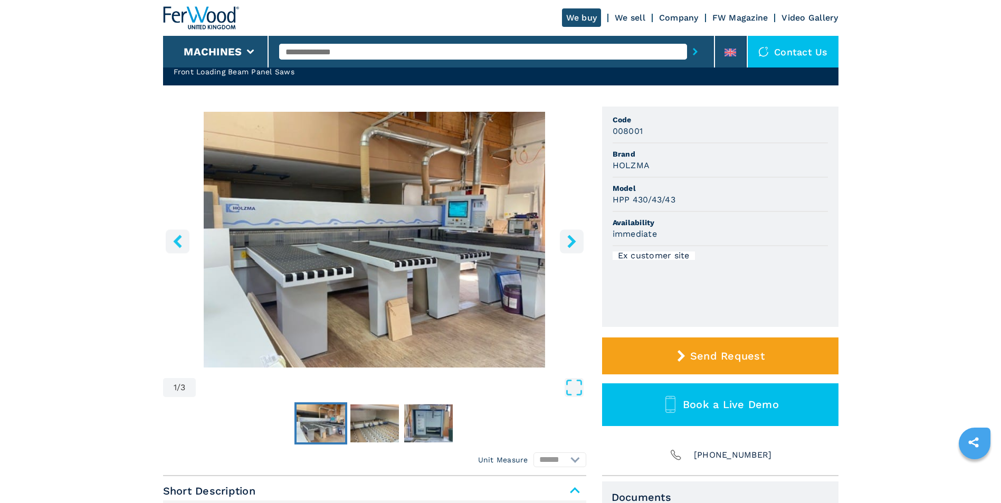
click at [577, 244] on icon "right-button" at bounding box center [571, 241] width 13 height 13
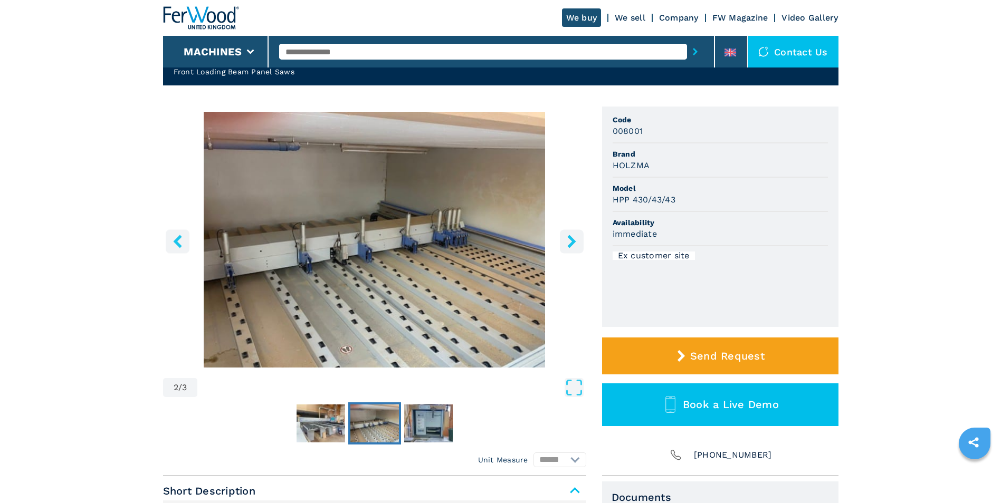
click at [577, 244] on icon "right-button" at bounding box center [571, 241] width 13 height 13
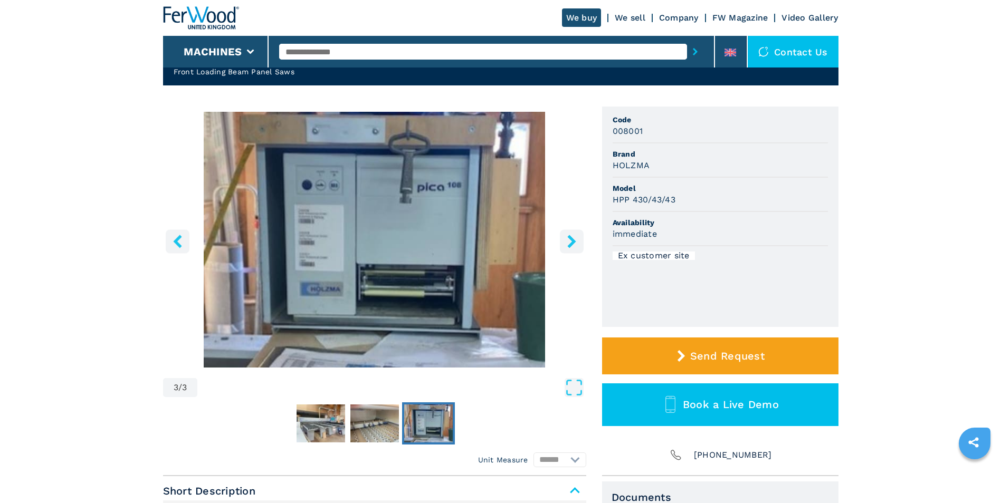
click at [577, 244] on icon "right-button" at bounding box center [571, 241] width 13 height 13
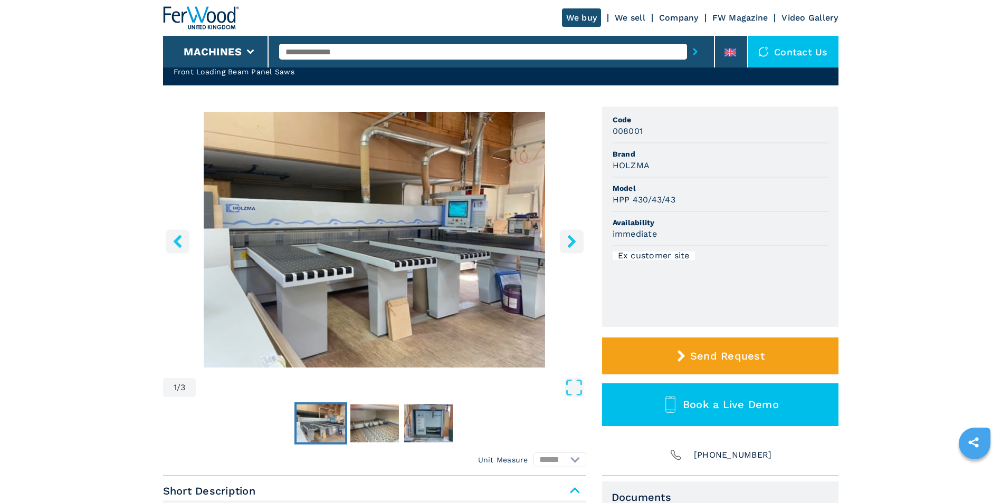
click at [577, 244] on icon "right-button" at bounding box center [571, 241] width 13 height 13
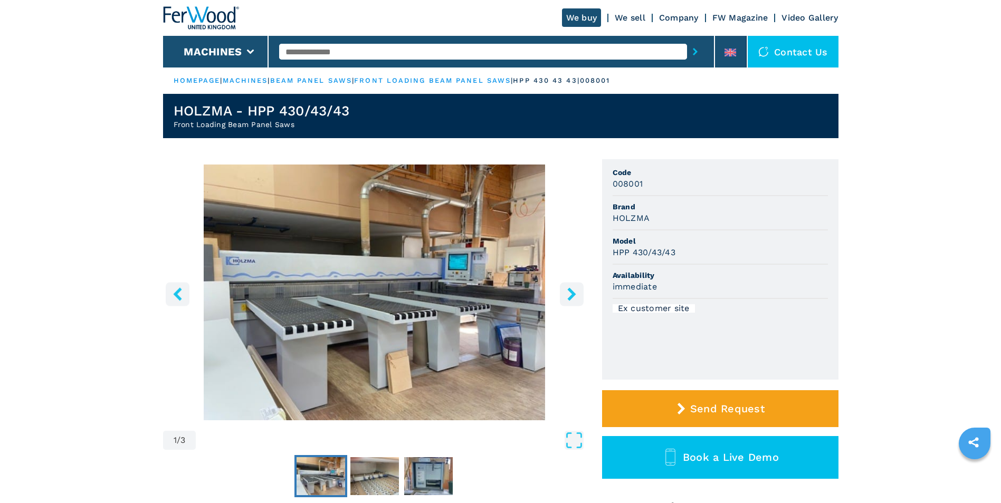
click at [574, 304] on button "right-button" at bounding box center [572, 294] width 24 height 24
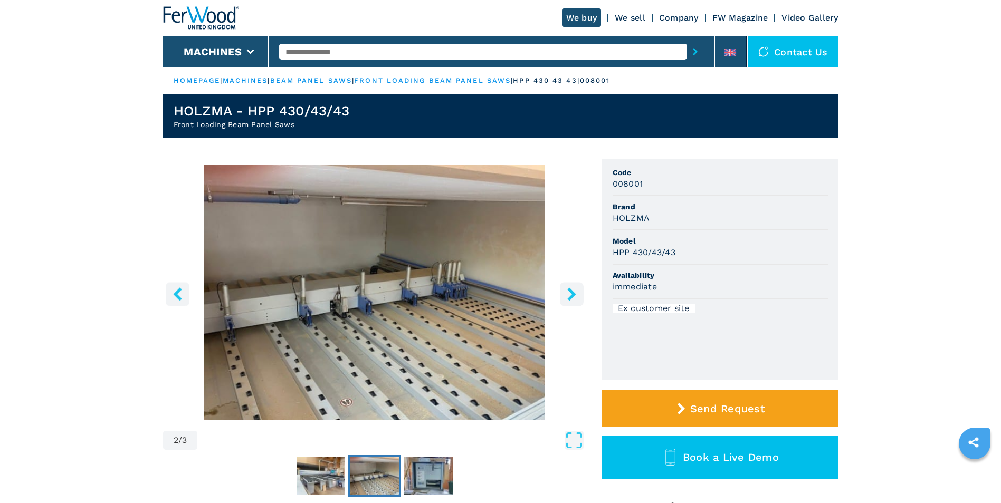
click at [574, 304] on button "right-button" at bounding box center [572, 294] width 24 height 24
click at [573, 294] on icon "right-button" at bounding box center [571, 293] width 8 height 13
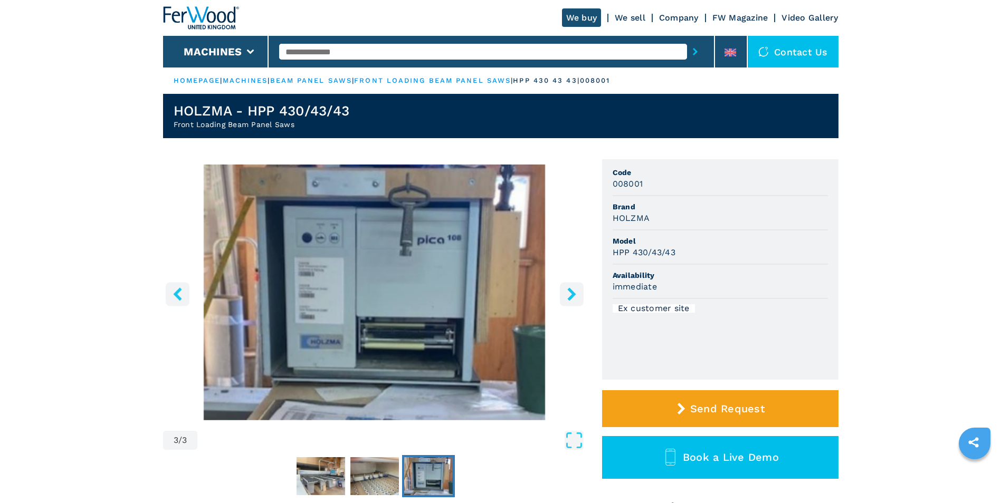
click at [573, 294] on icon "right-button" at bounding box center [571, 293] width 8 height 13
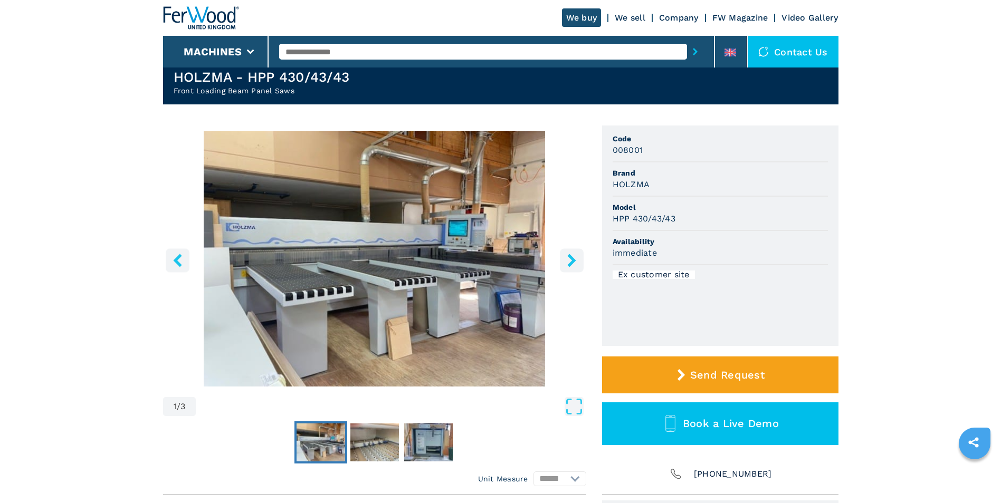
scroll to position [53, 0]
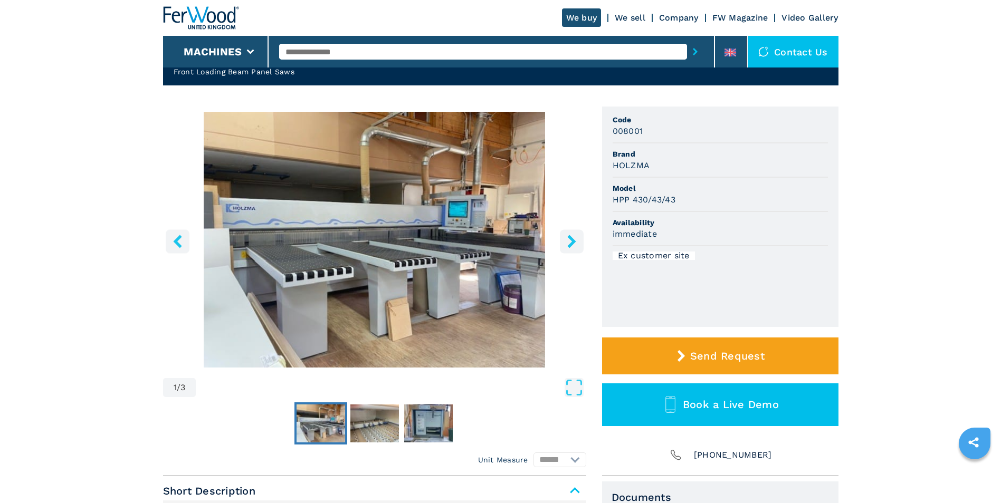
click at [562, 239] on button "right-button" at bounding box center [572, 241] width 24 height 24
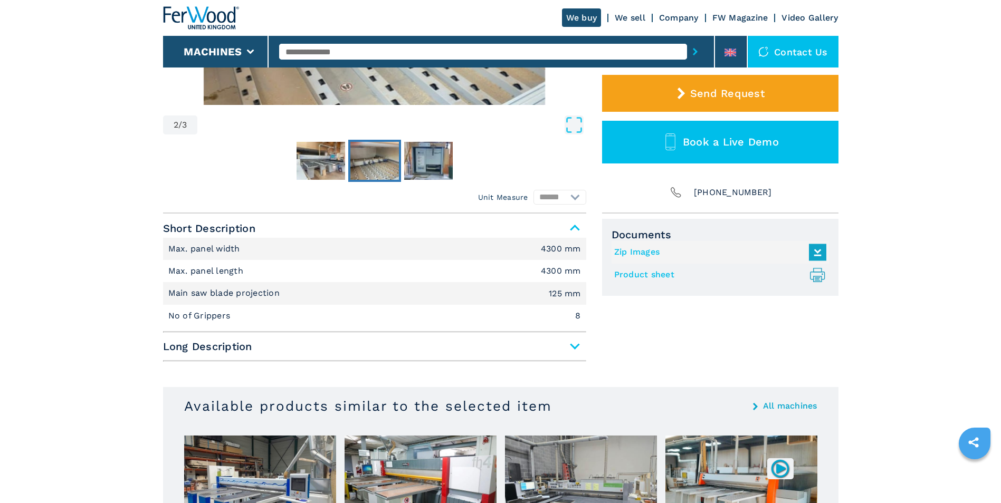
scroll to position [316, 0]
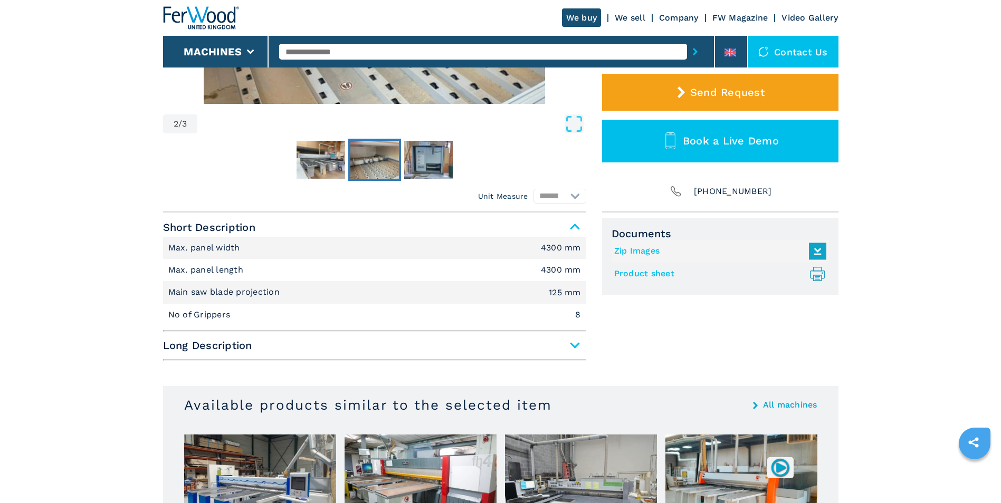
click at [541, 346] on span "Long Description" at bounding box center [374, 345] width 423 height 19
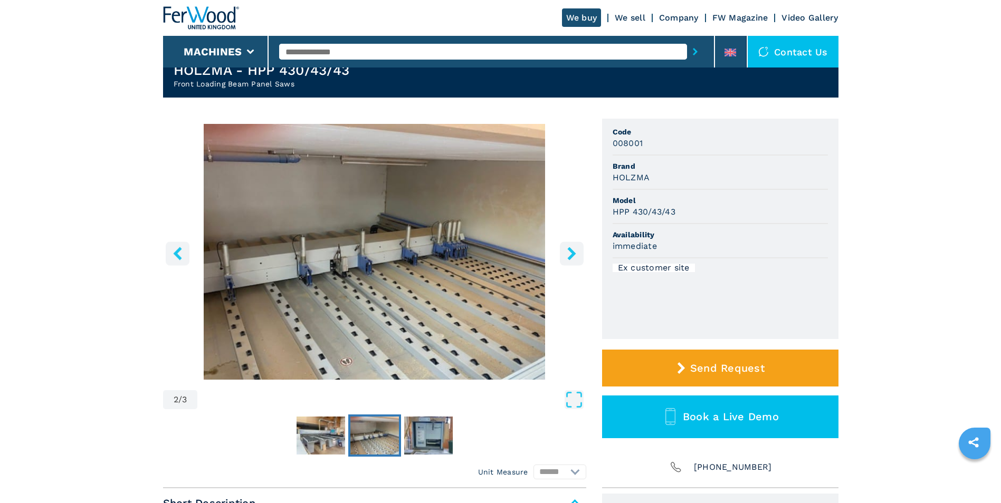
scroll to position [0, 0]
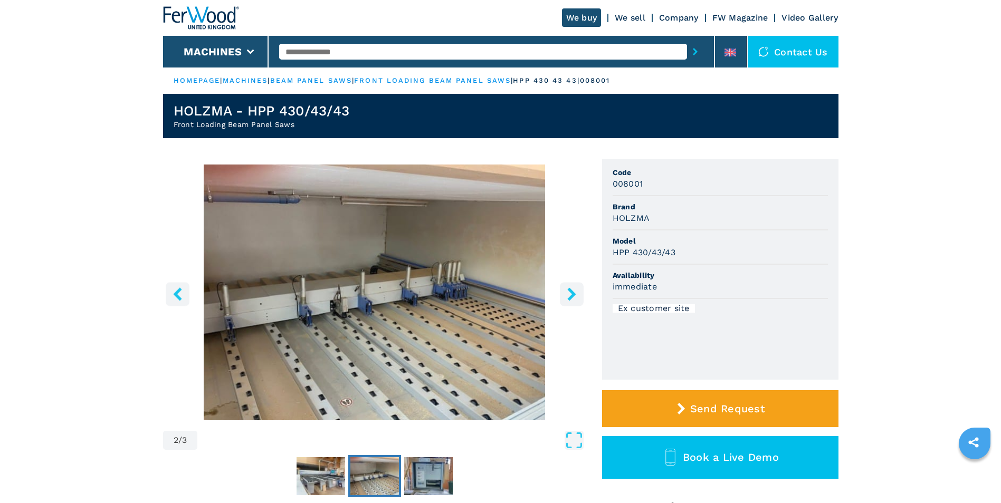
click at [572, 292] on icon "right-button" at bounding box center [571, 293] width 8 height 13
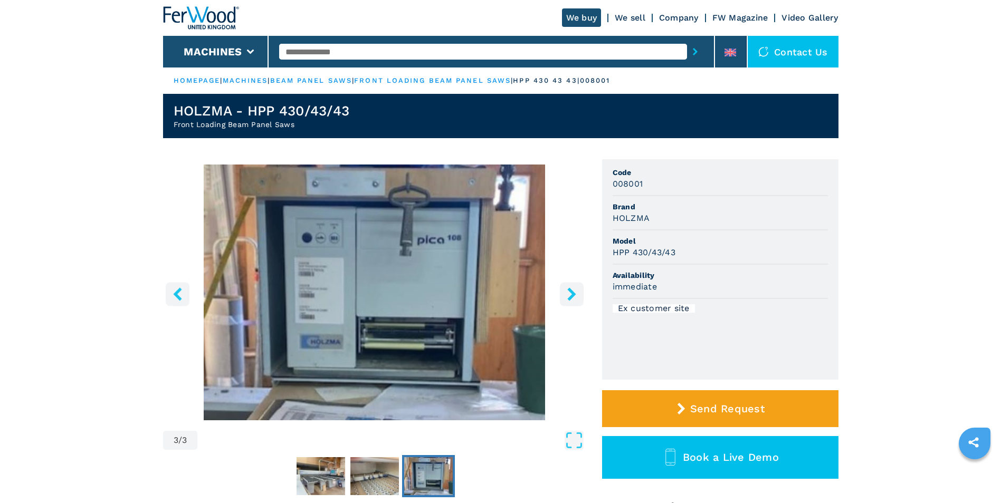
click at [572, 292] on icon "right-button" at bounding box center [571, 293] width 8 height 13
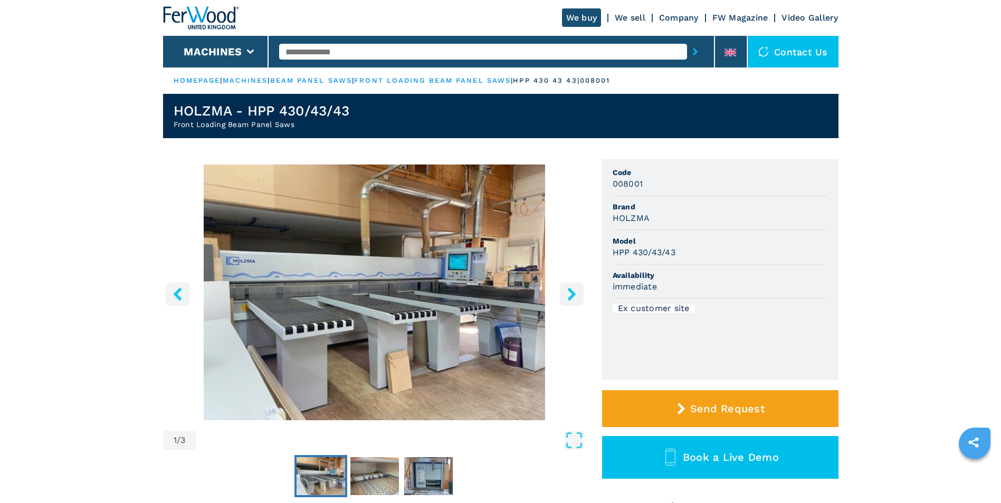
click at [572, 292] on icon "right-button" at bounding box center [571, 293] width 8 height 13
